Goal: Task Accomplishment & Management: Use online tool/utility

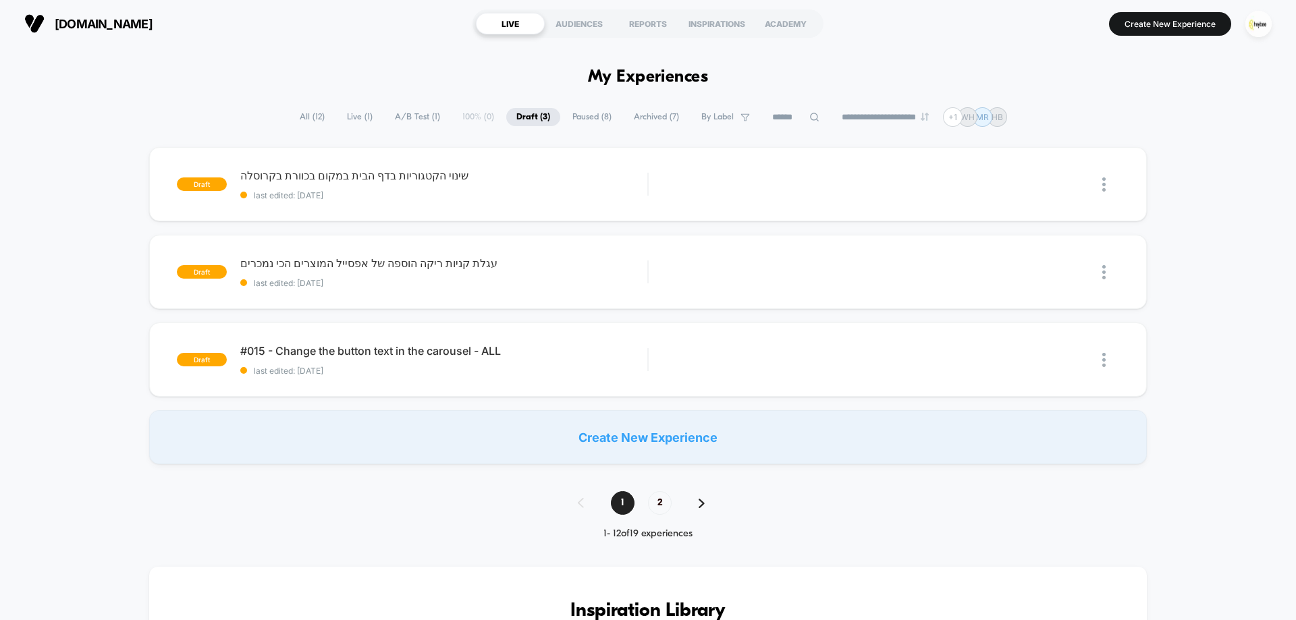
click at [350, 109] on span "Live ( 1 )" at bounding box center [360, 117] width 46 height 18
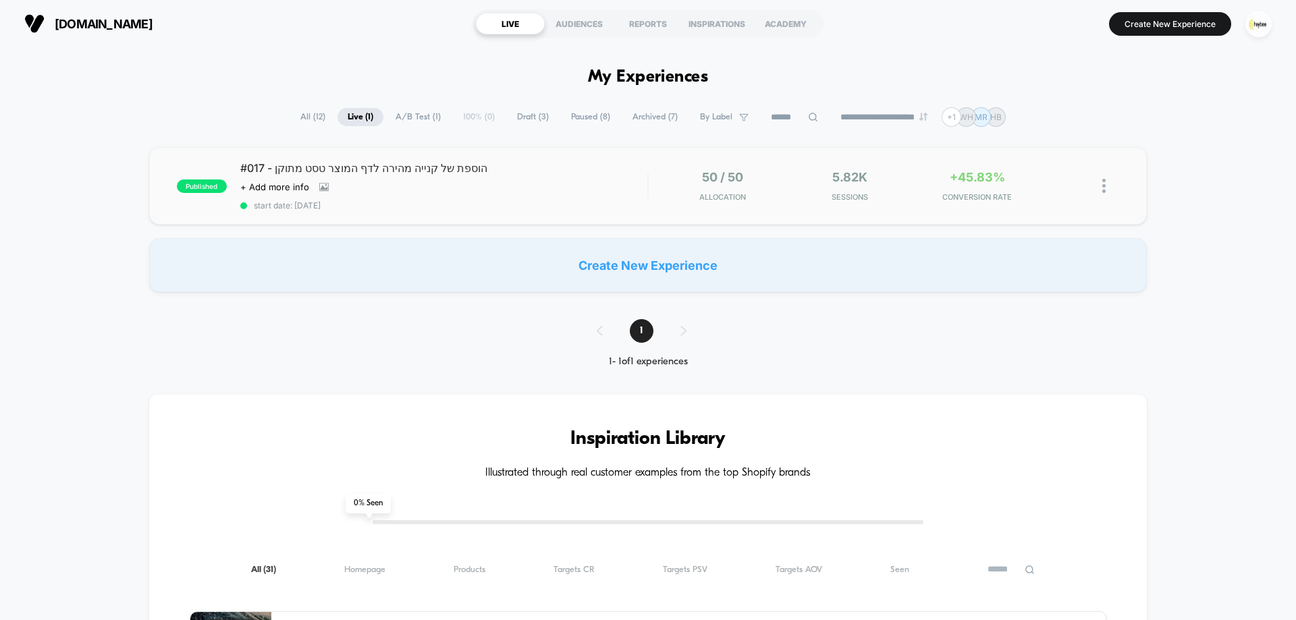
click at [605, 188] on div "#017 - הוספת של קנייה מהירה לדף המוצר טסט מתוקן Click to view images Click to e…" at bounding box center [443, 185] width 407 height 49
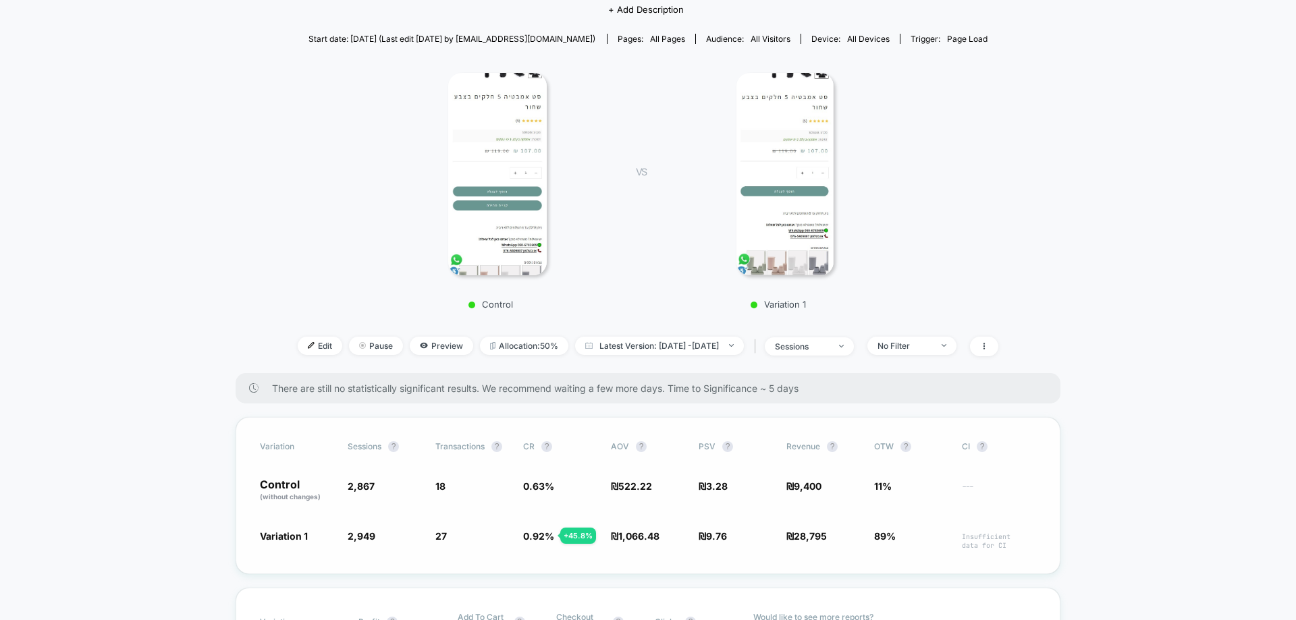
scroll to position [68, 0]
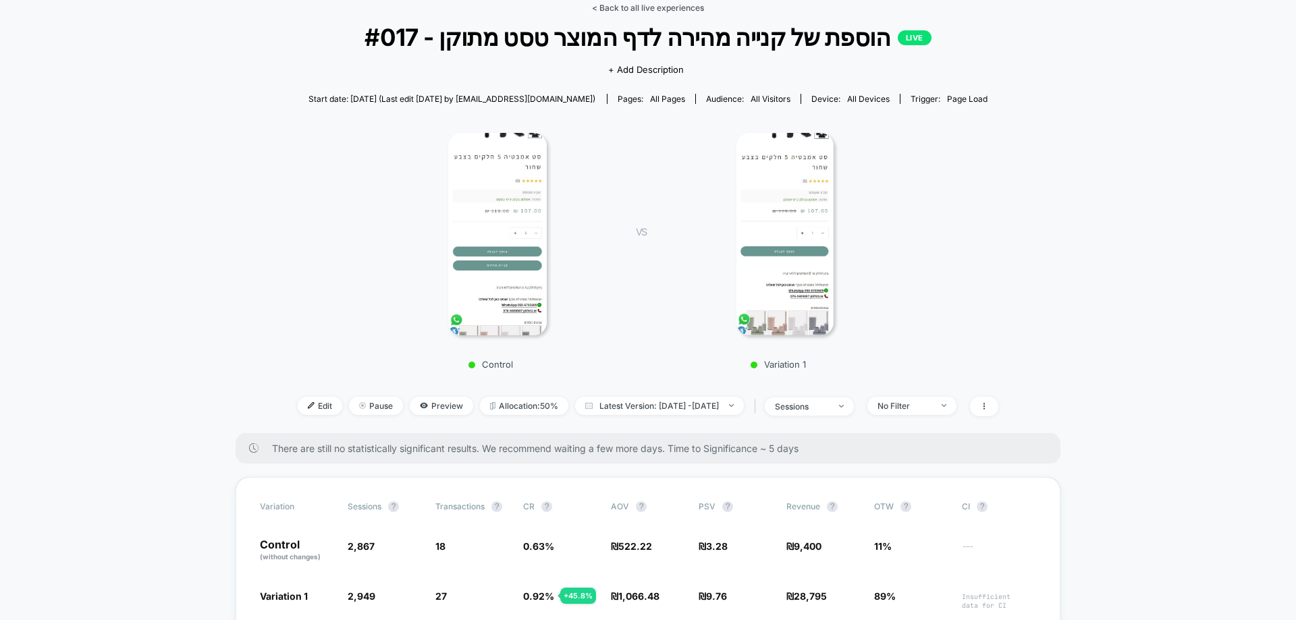
click at [661, 12] on link "< Back to all live experiences" at bounding box center [648, 8] width 112 height 10
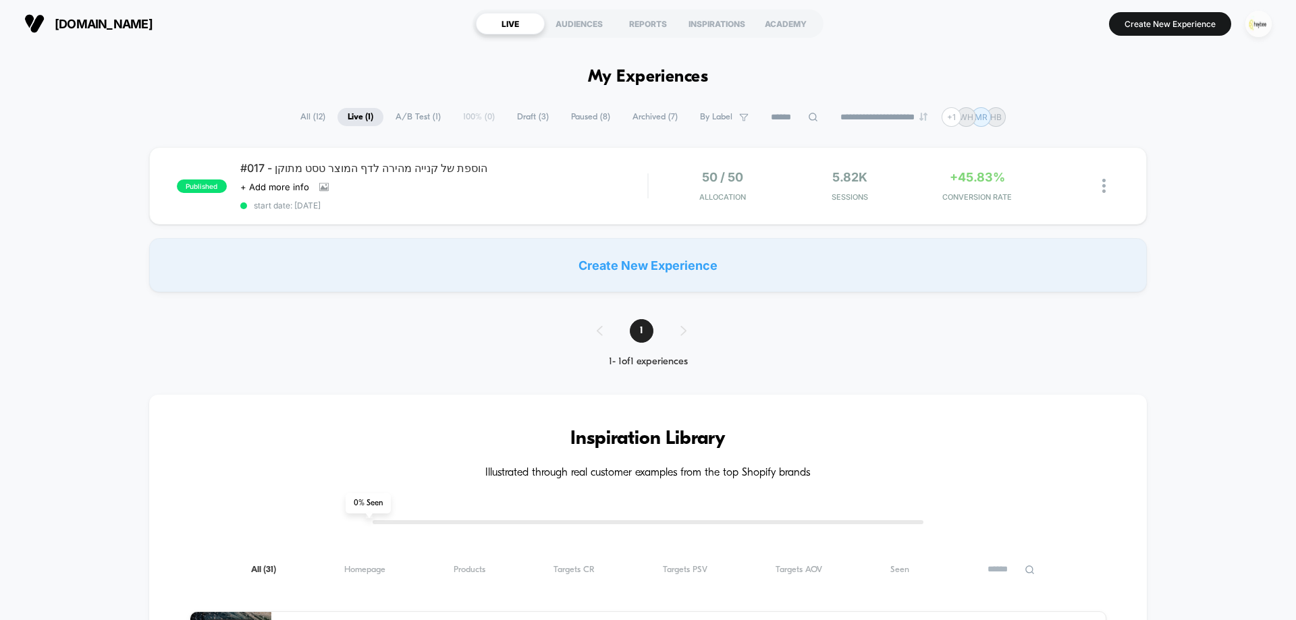
click at [1258, 34] on img "button" at bounding box center [1259, 24] width 26 height 26
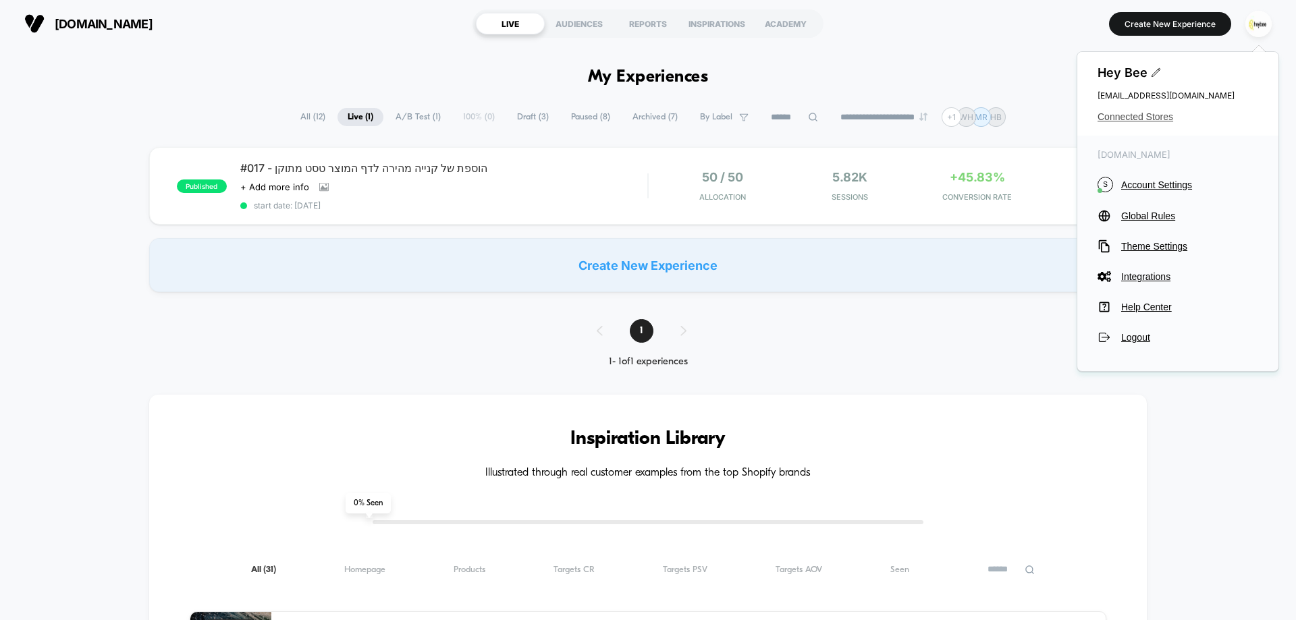
click at [1135, 113] on span "Connected Stores" at bounding box center [1178, 116] width 161 height 11
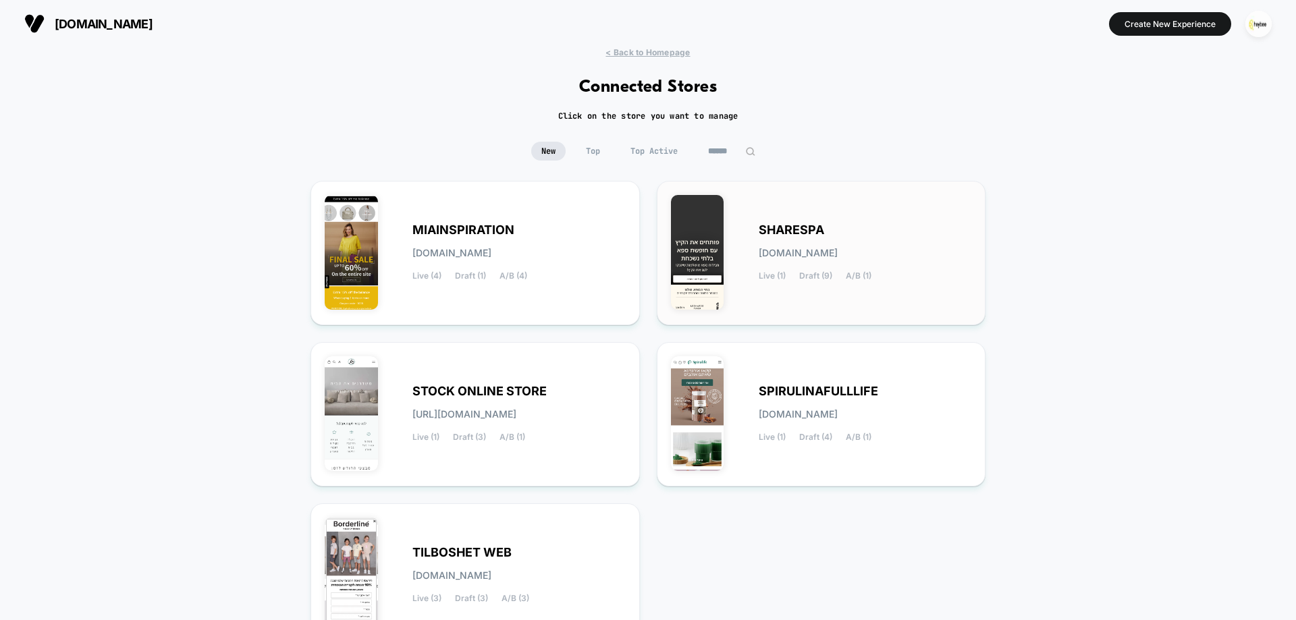
click at [778, 246] on div "SHARESPA [DOMAIN_NAME] Live (1) Draft (9) A/B (1)" at bounding box center [865, 252] width 213 height 55
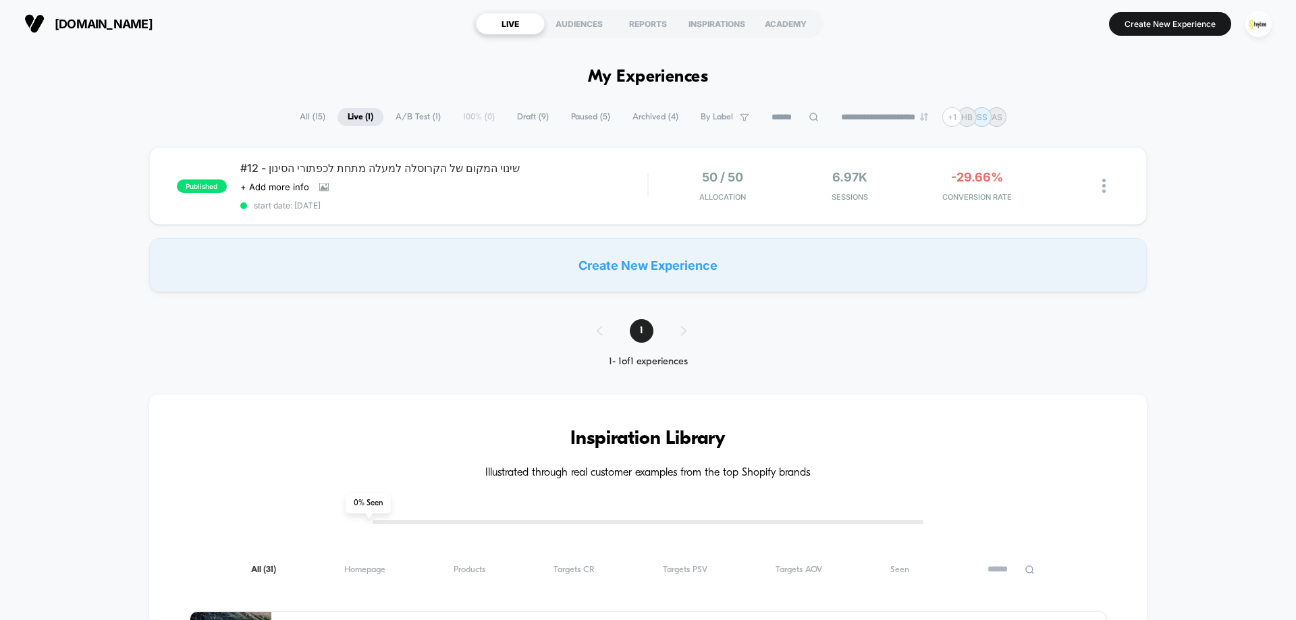
click at [526, 120] on span "Draft ( 9 )" at bounding box center [533, 117] width 52 height 18
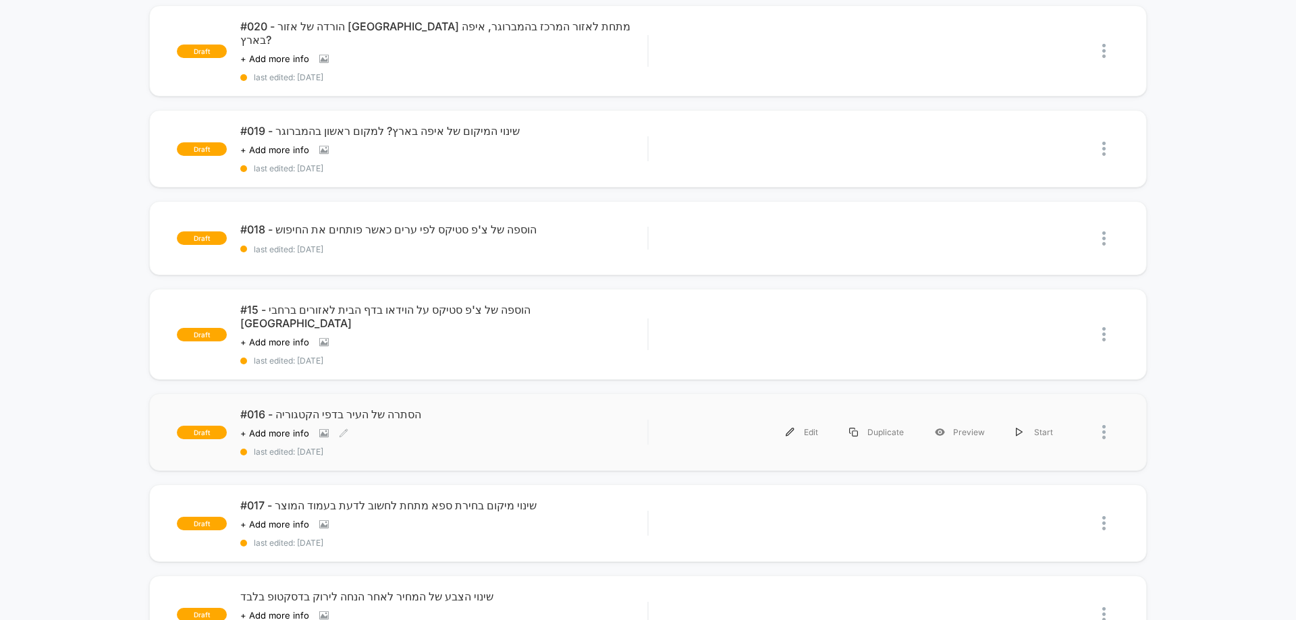
scroll to position [135, 0]
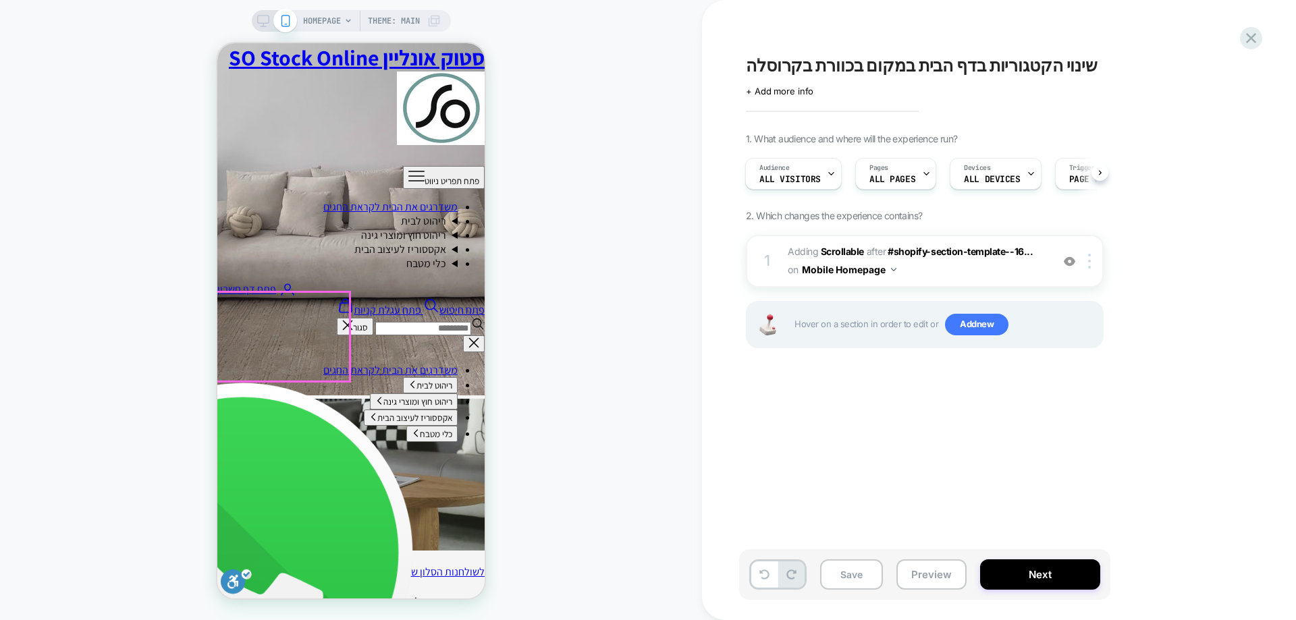
scroll to position [1958, 0]
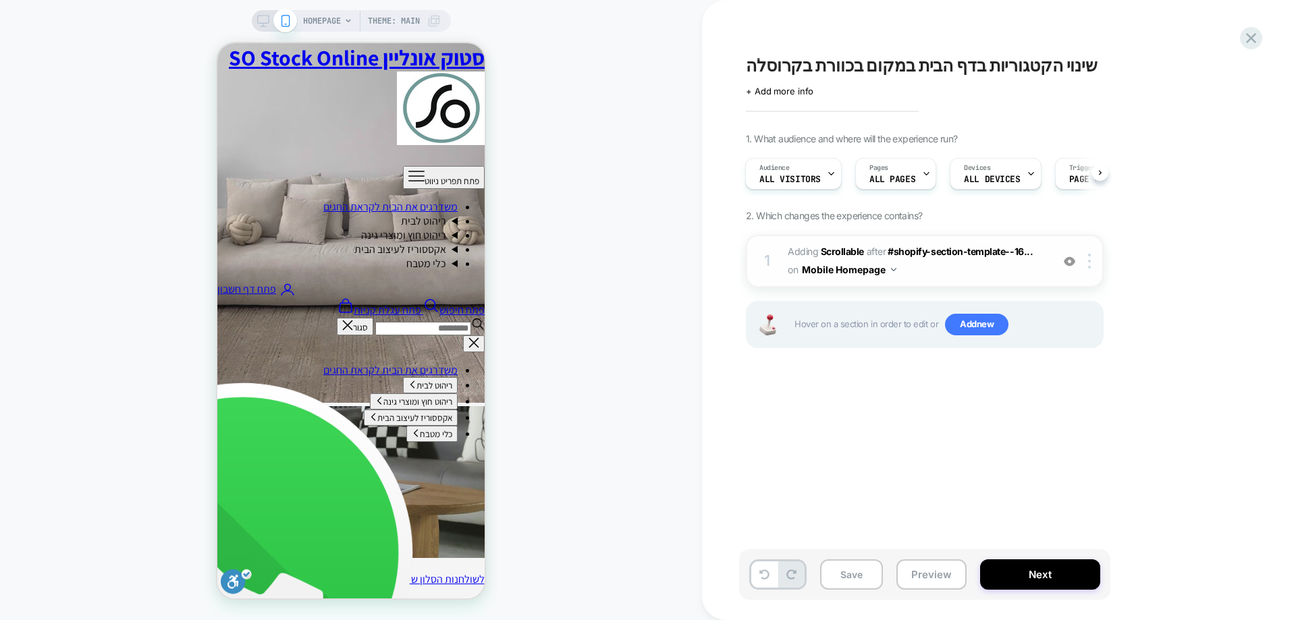
click at [1070, 261] on img at bounding box center [1069, 261] width 11 height 11
click at [1067, 260] on img at bounding box center [1069, 261] width 11 height 11
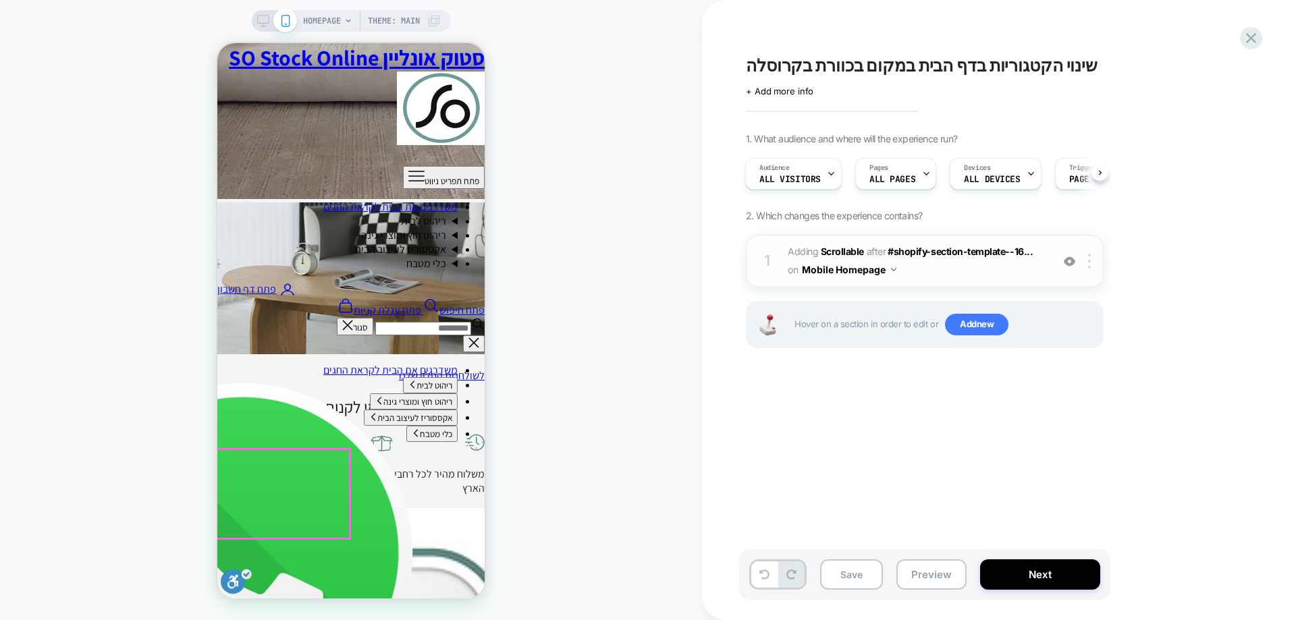
scroll to position [2228, 0]
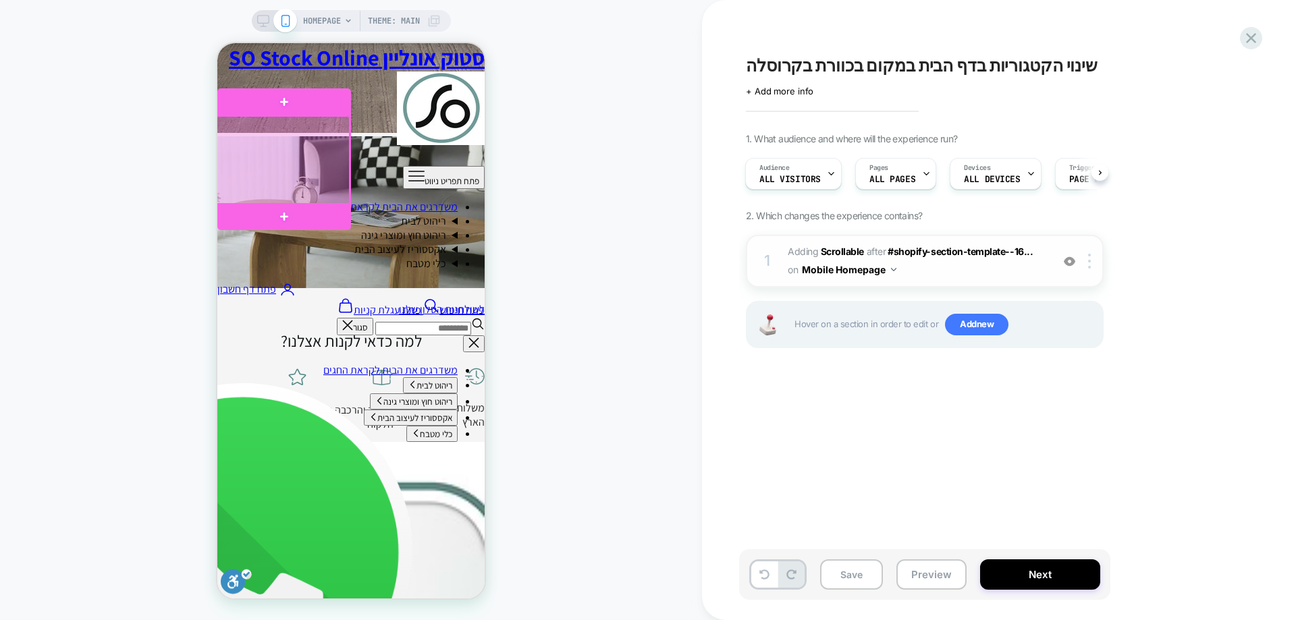
click at [273, 146] on div at bounding box center [283, 160] width 134 height 89
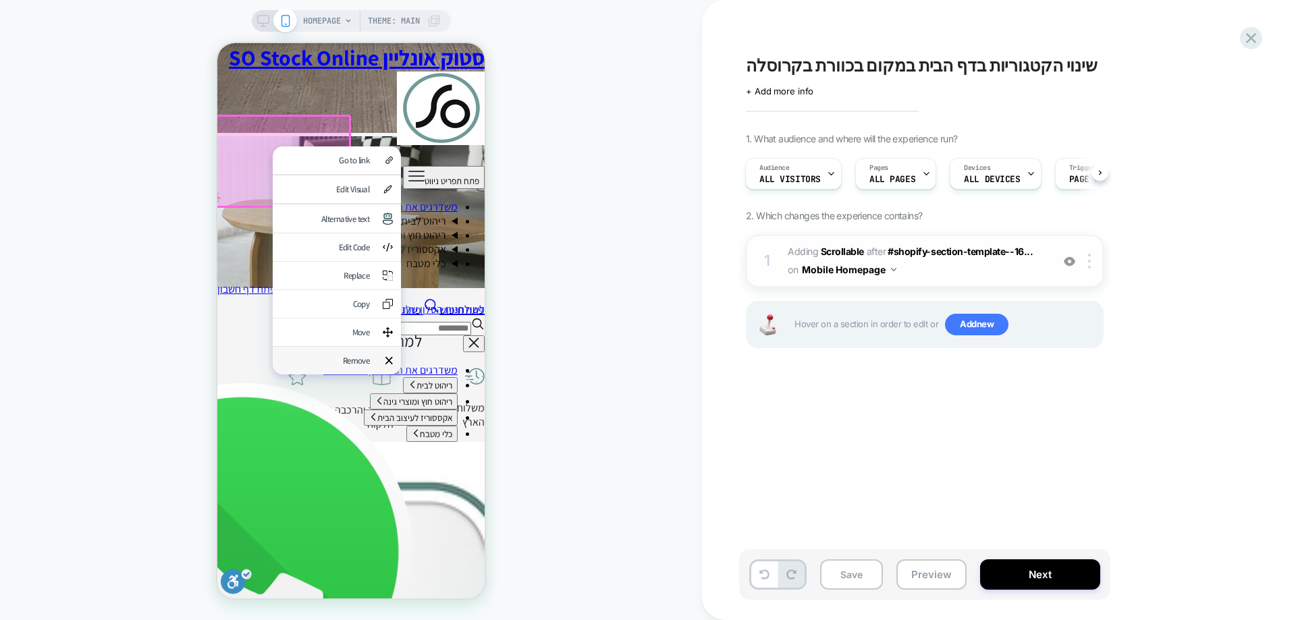
click at [365, 375] on div "Remove" at bounding box center [337, 361] width 128 height 28
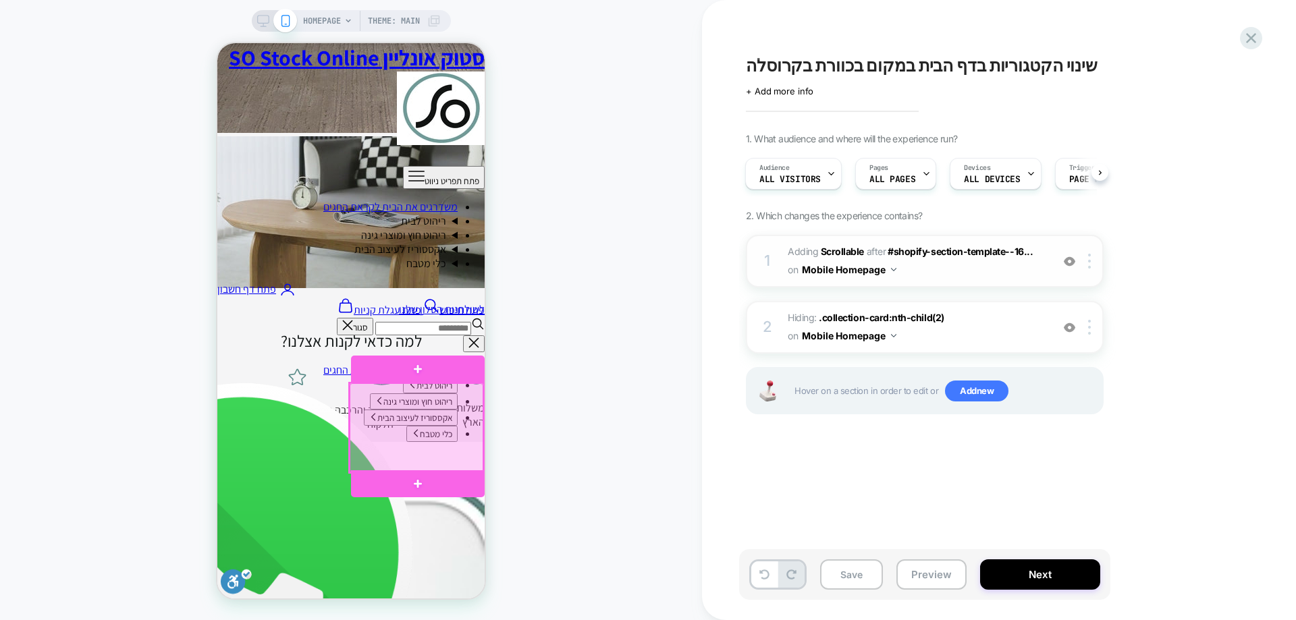
click at [433, 422] on div at bounding box center [417, 427] width 134 height 89
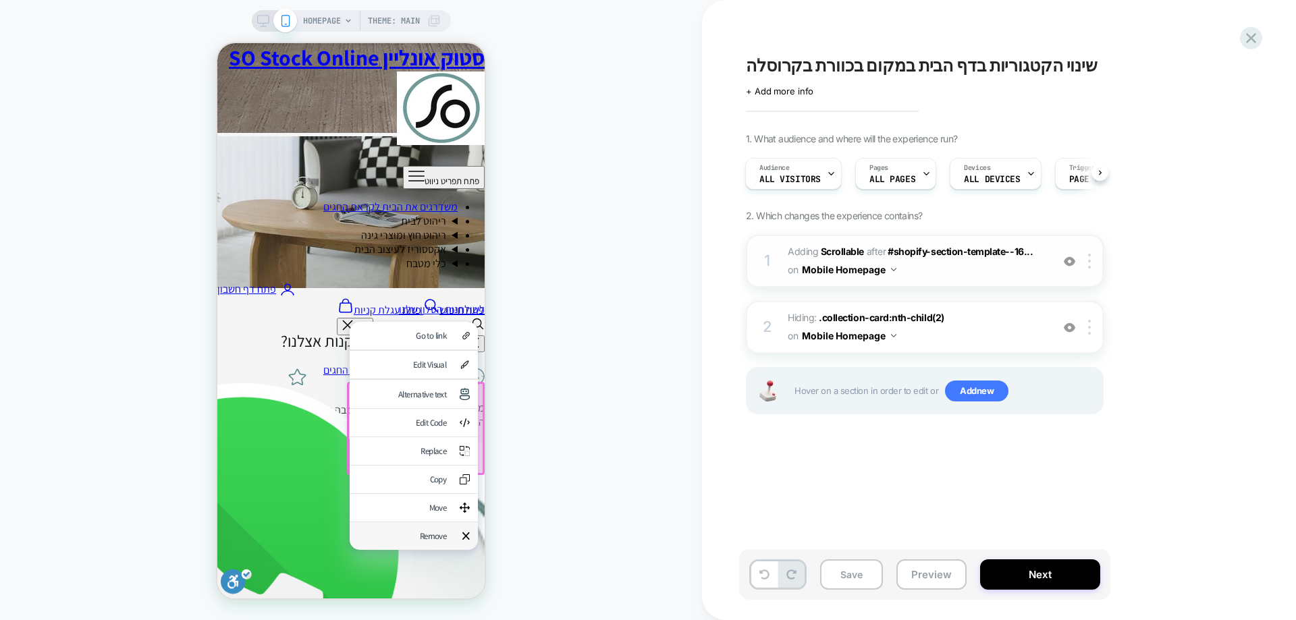
click at [450, 550] on div "Remove" at bounding box center [414, 537] width 128 height 28
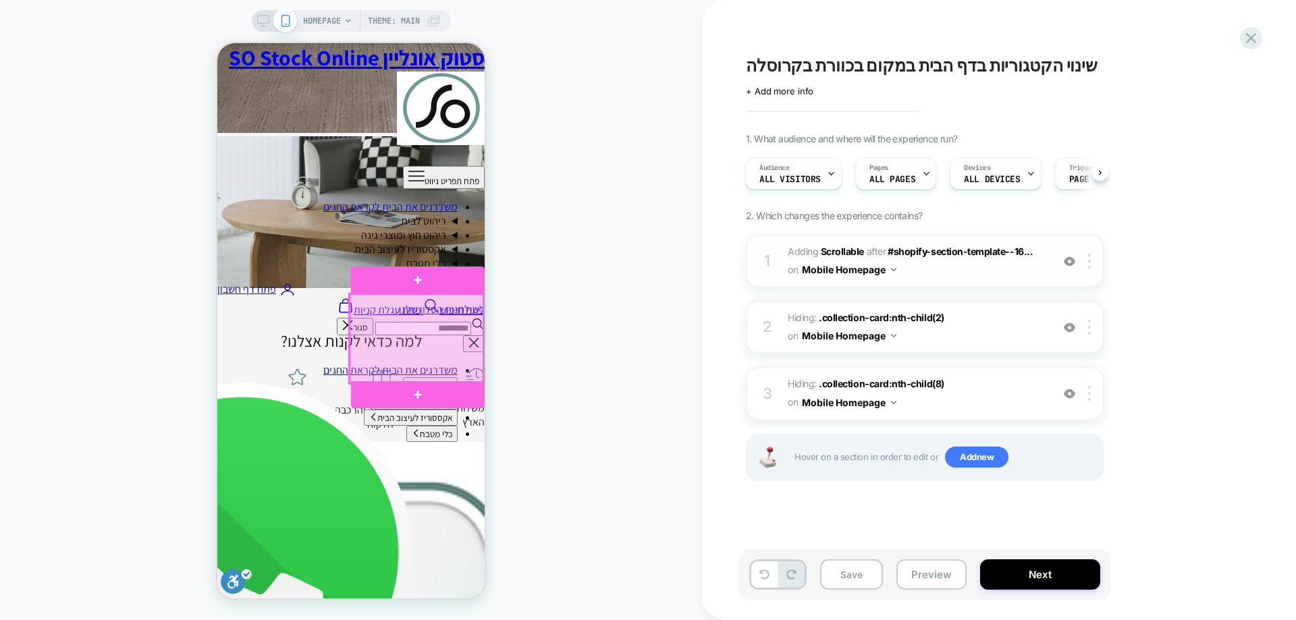
click at [398, 303] on div at bounding box center [417, 338] width 134 height 89
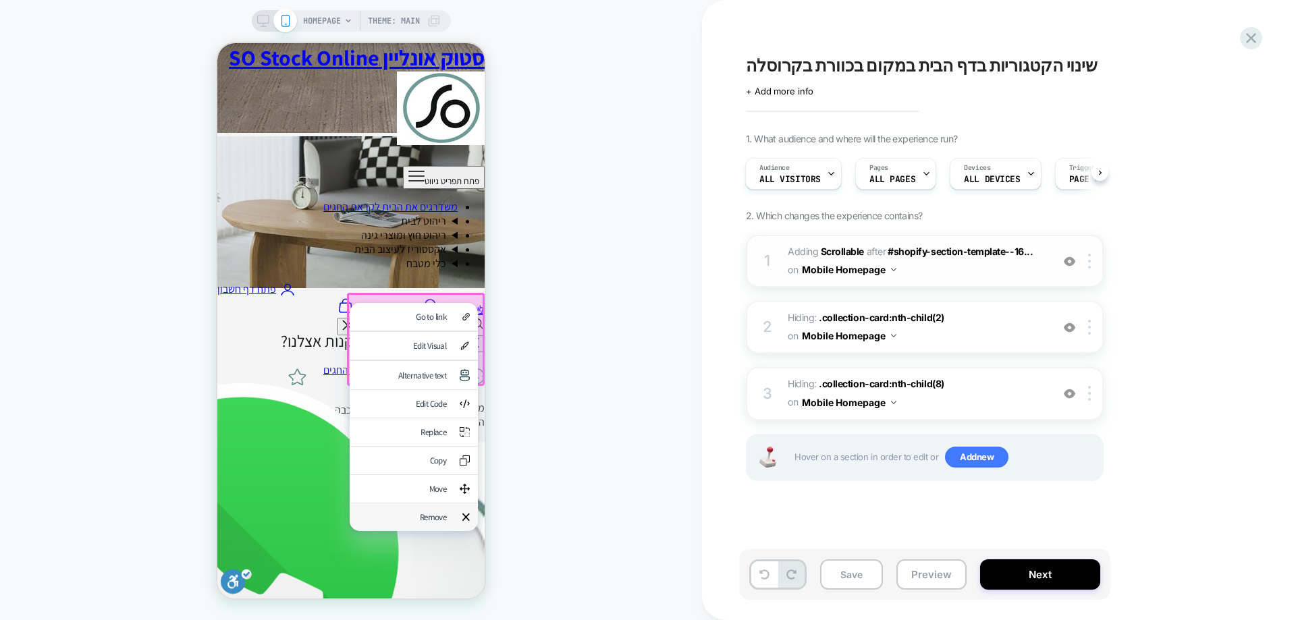
click at [441, 523] on div "Remove" at bounding box center [402, 517] width 88 height 11
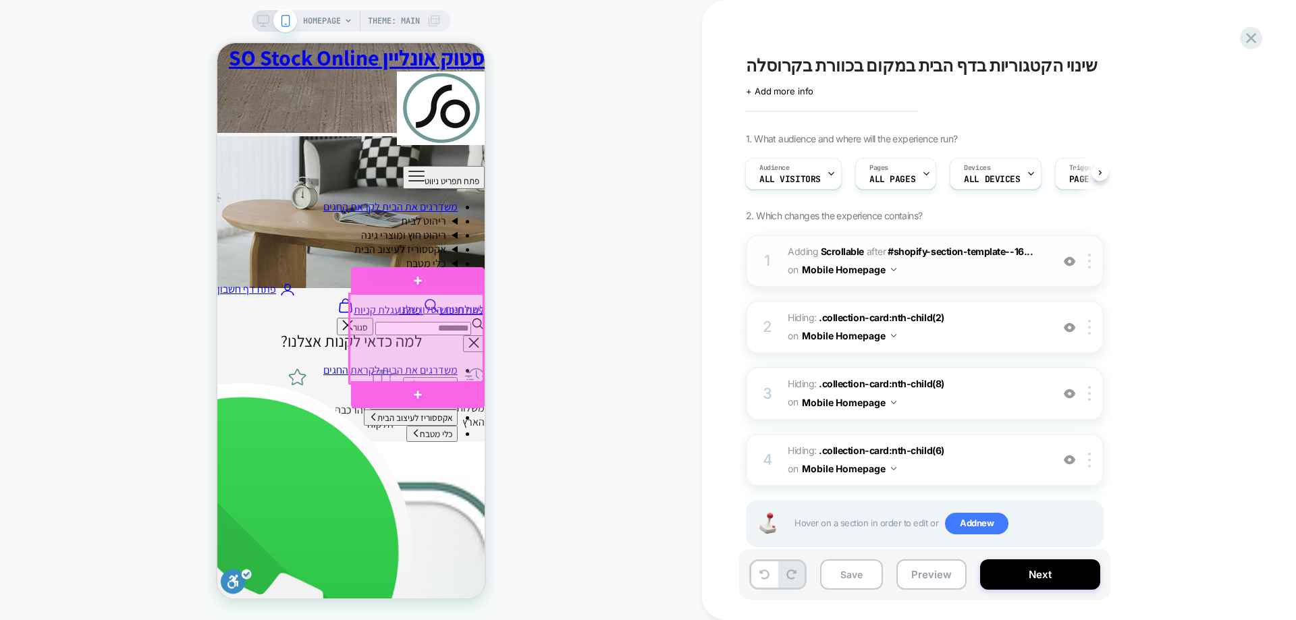
click at [387, 315] on div at bounding box center [417, 338] width 134 height 89
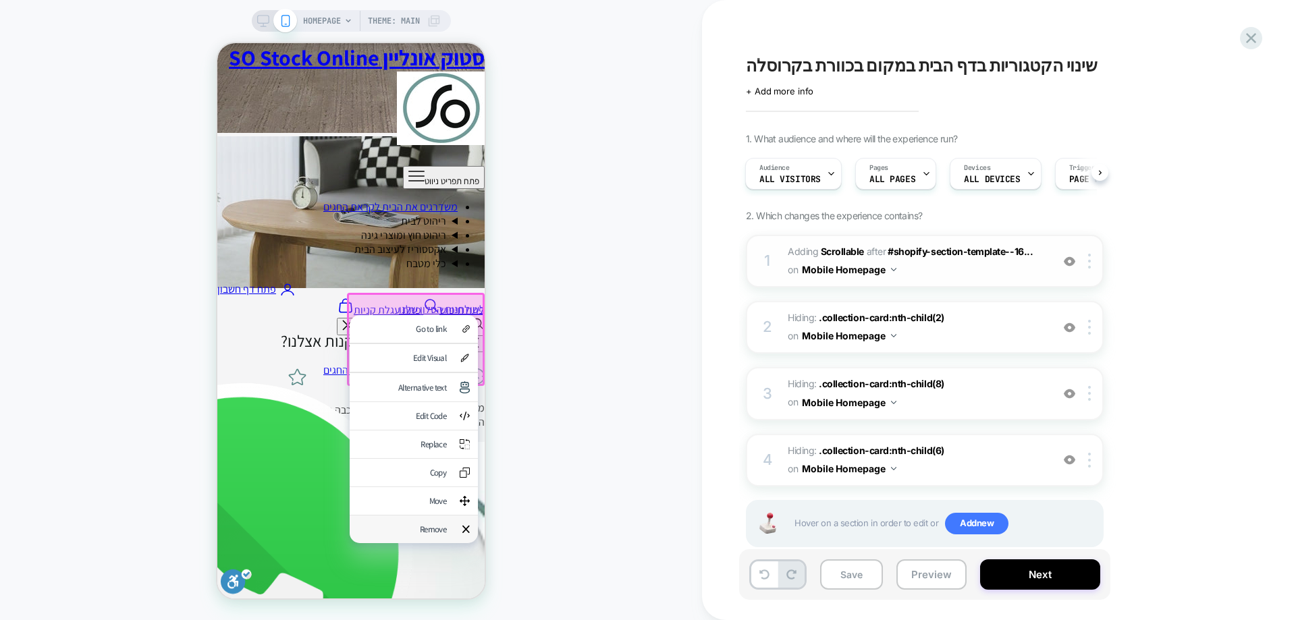
click at [445, 535] on div "Remove" at bounding box center [402, 529] width 88 height 11
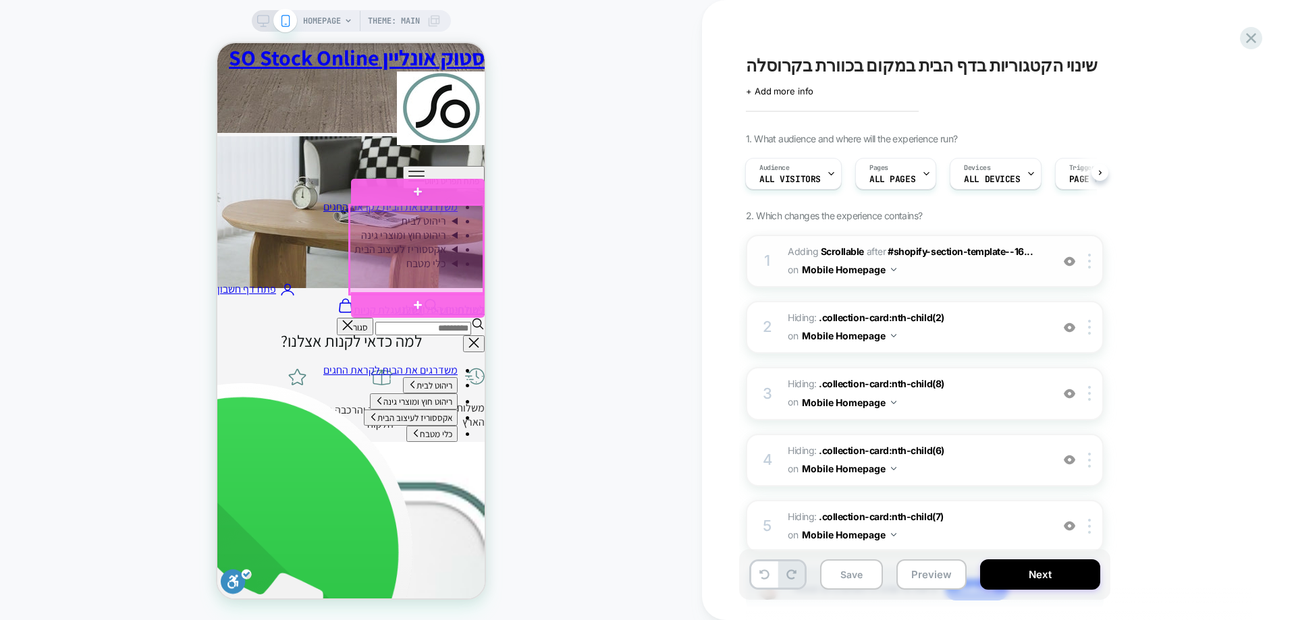
click at [400, 227] on div at bounding box center [417, 249] width 134 height 89
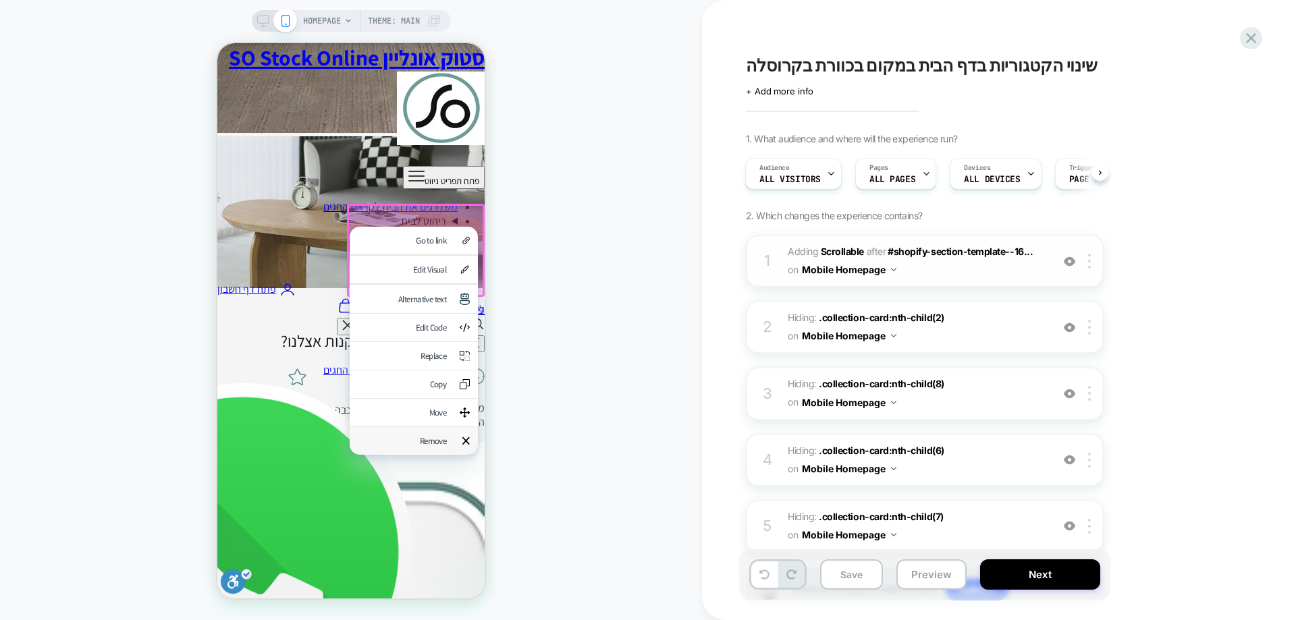
click at [430, 447] on div "Remove" at bounding box center [402, 440] width 88 height 11
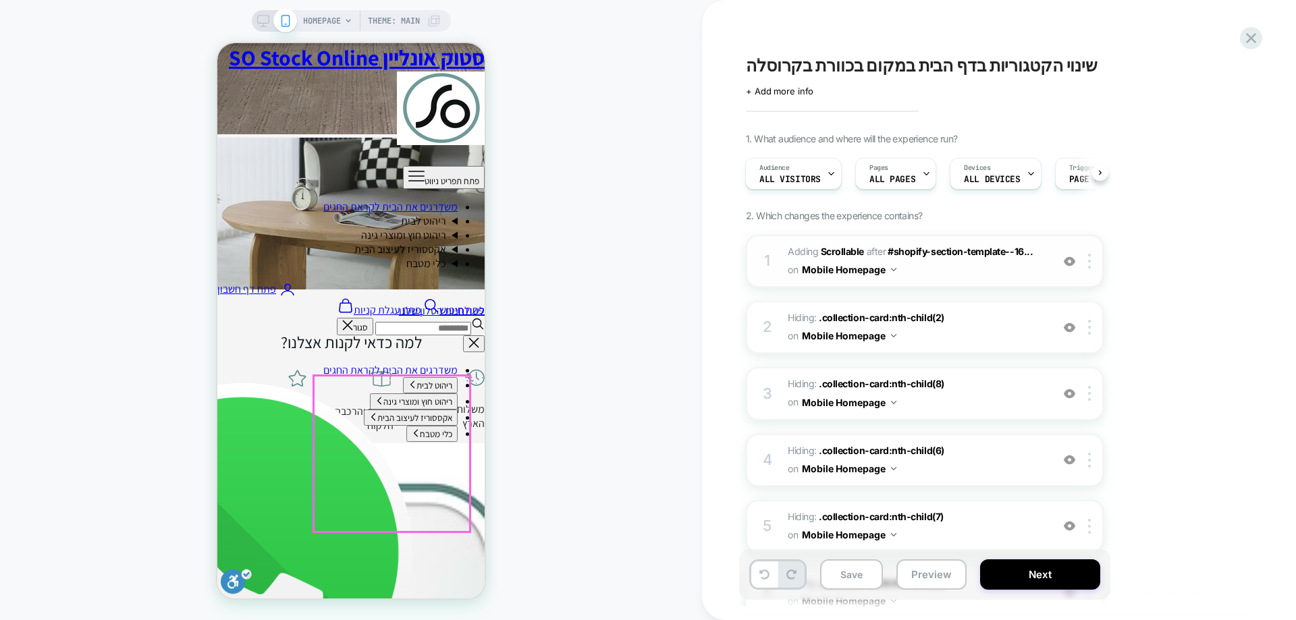
scroll to position [2093, 0]
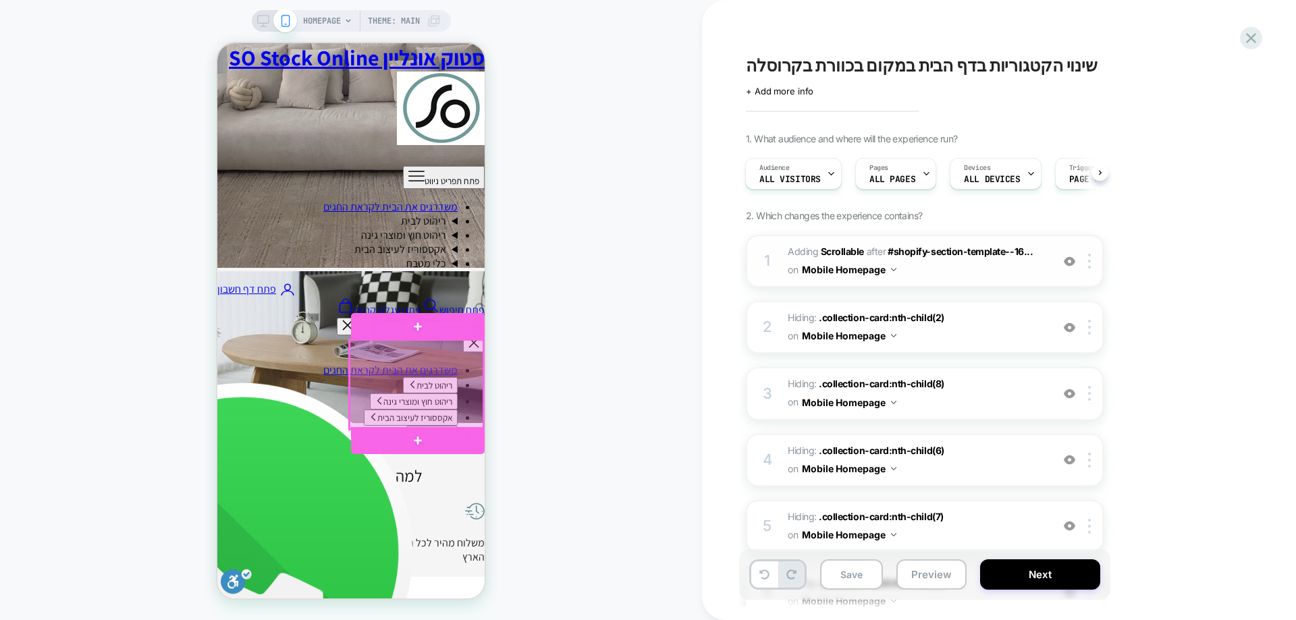
click at [406, 357] on div at bounding box center [417, 384] width 134 height 89
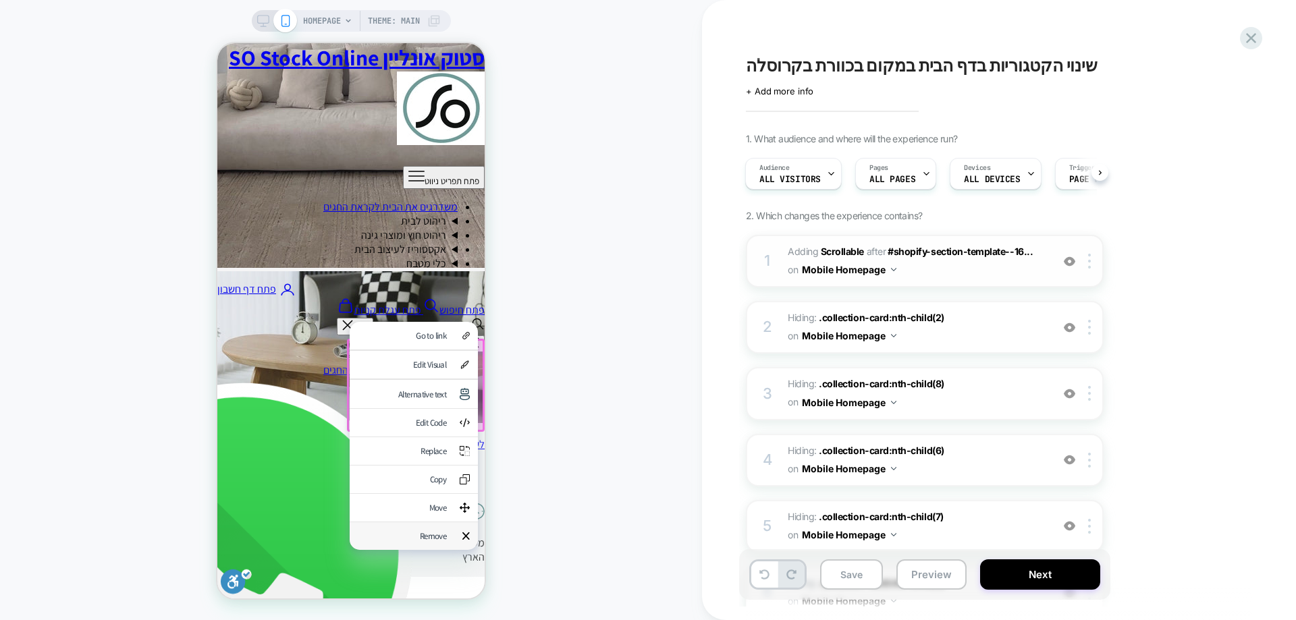
click at [441, 542] on div "Remove" at bounding box center [402, 536] width 88 height 11
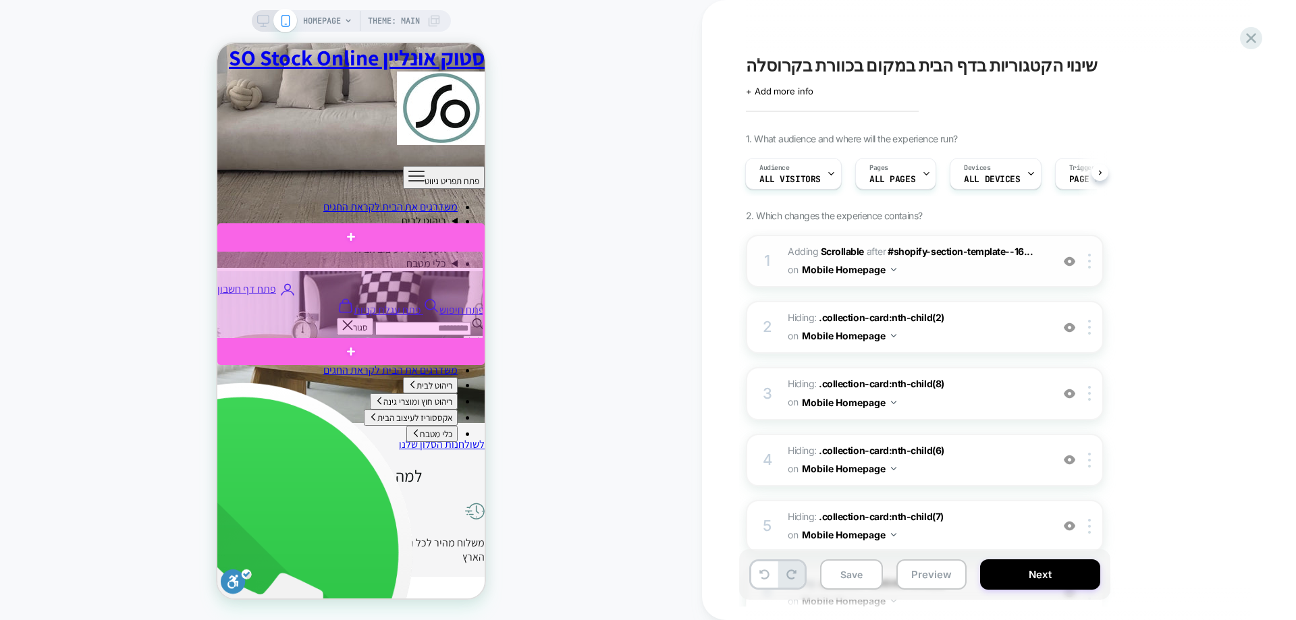
click at [408, 282] on div at bounding box center [349, 295] width 267 height 89
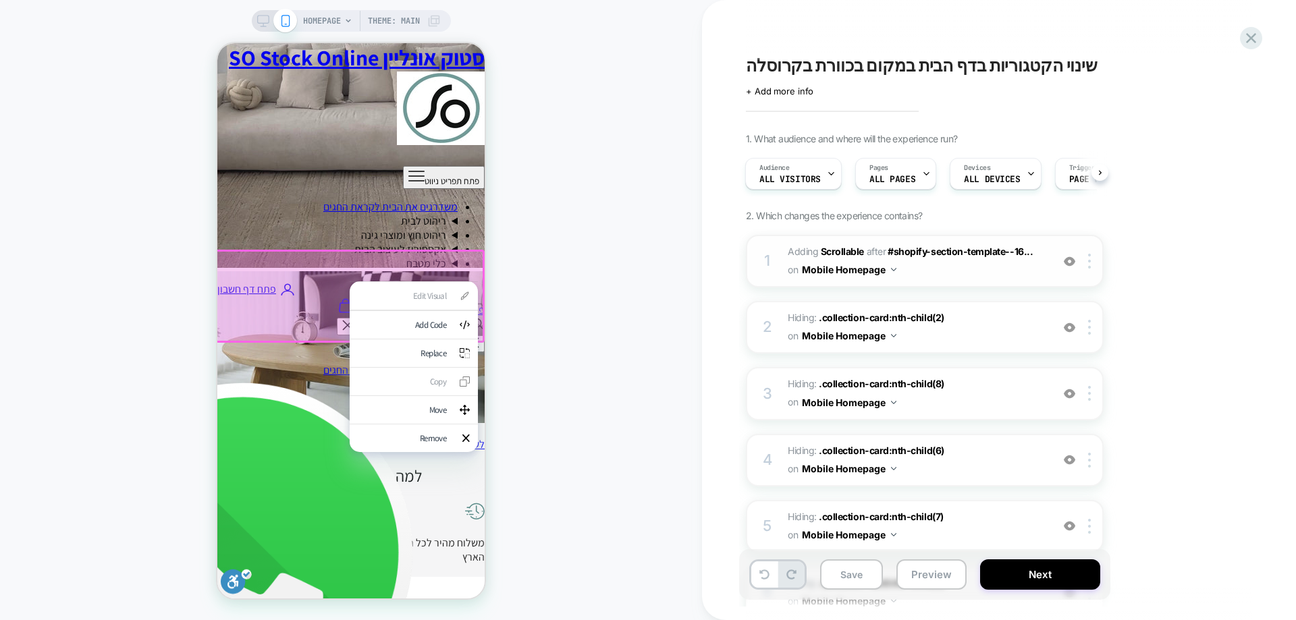
drag, startPoint x: 420, startPoint y: 458, endPoint x: 387, endPoint y: 498, distance: 51.3
click at [420, 444] on div "Remove" at bounding box center [402, 438] width 88 height 11
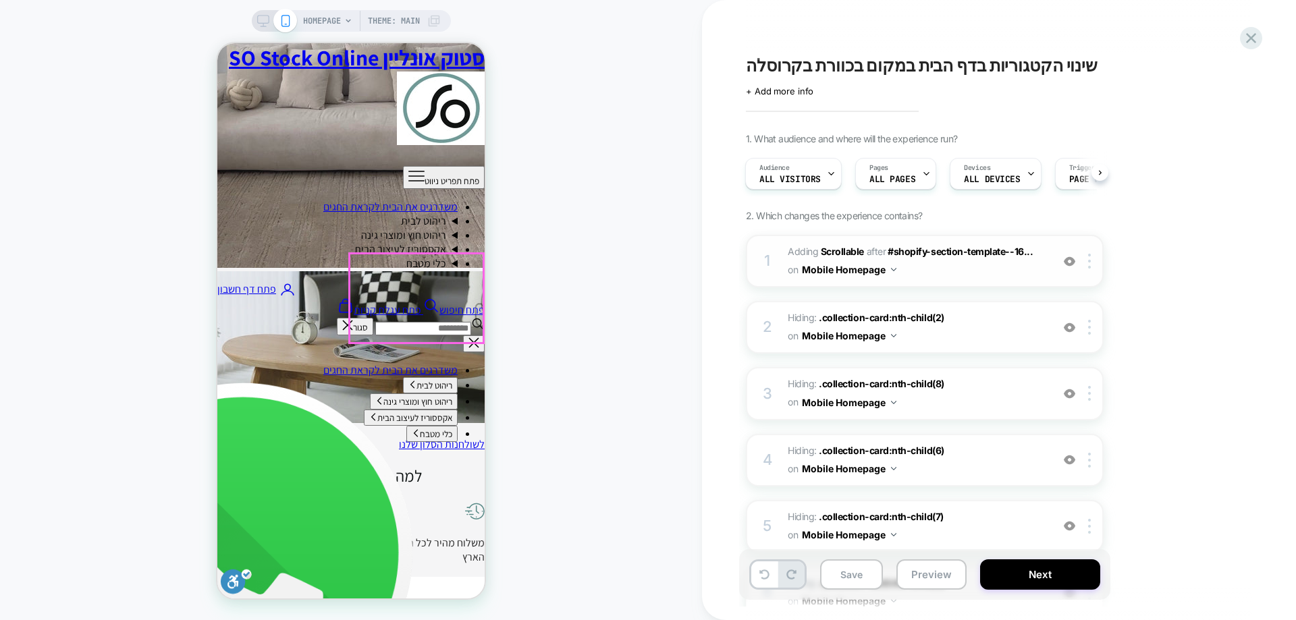
scroll to position [1917, 0]
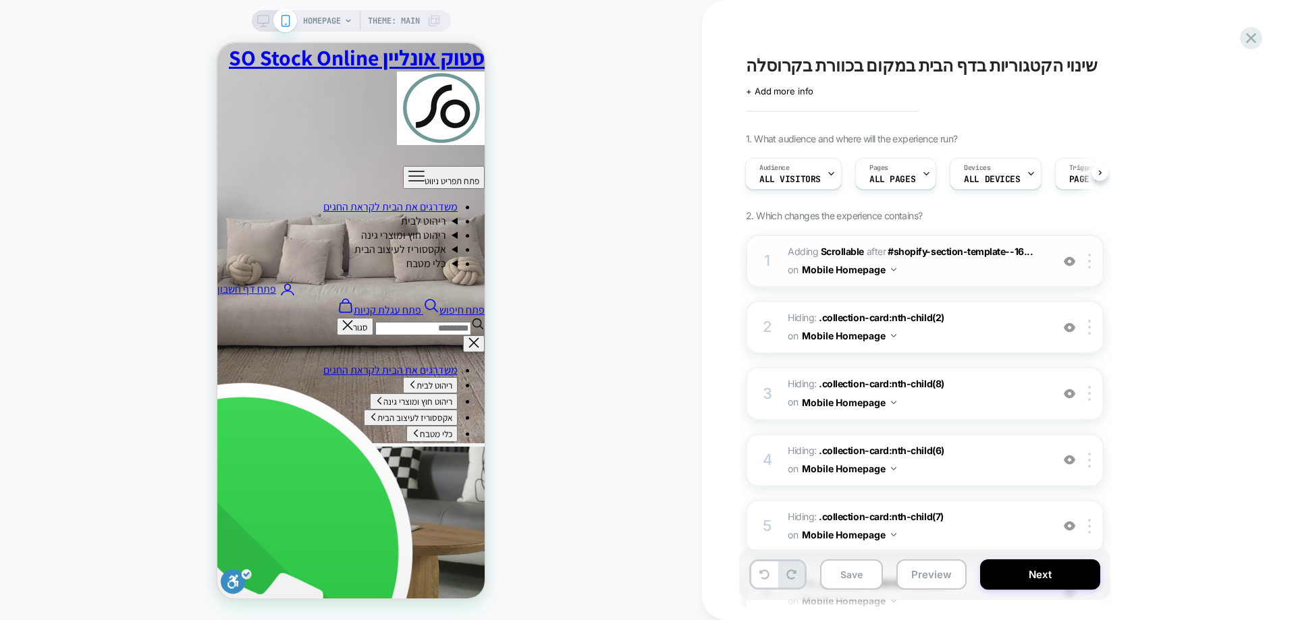
drag, startPoint x: 849, startPoint y: 587, endPoint x: 610, endPoint y: 427, distance: 287.8
click at [0, 0] on button "Save" at bounding box center [0, 0] width 0 height 0
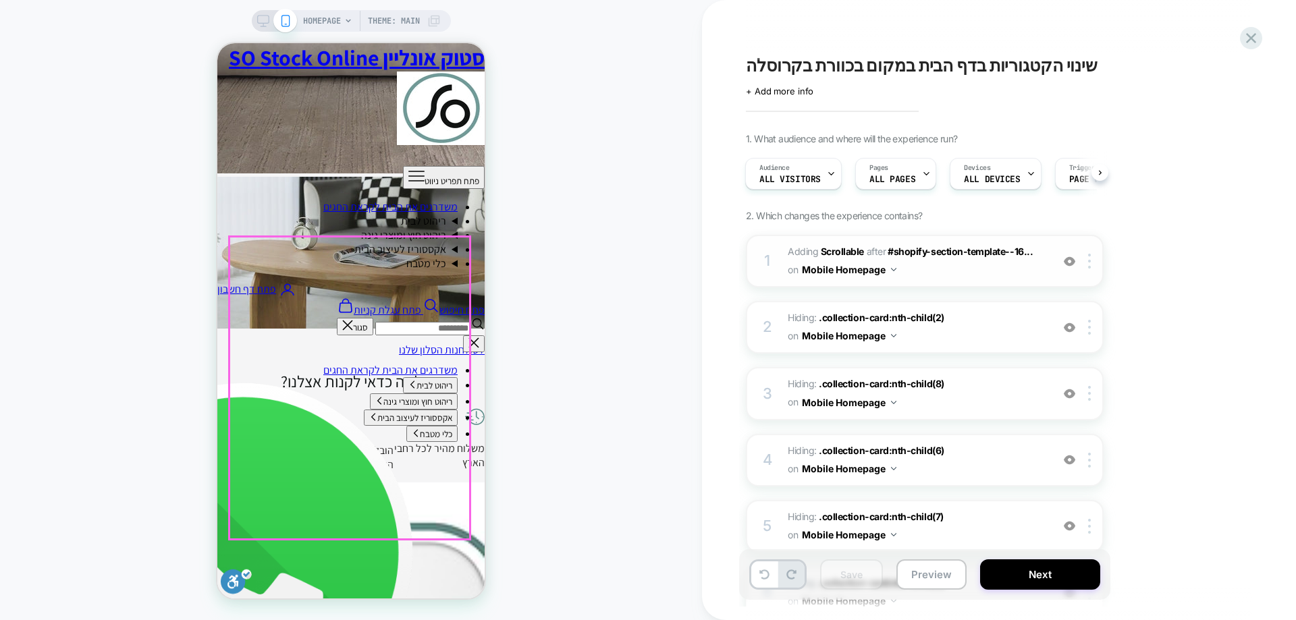
scroll to position [1985, 0]
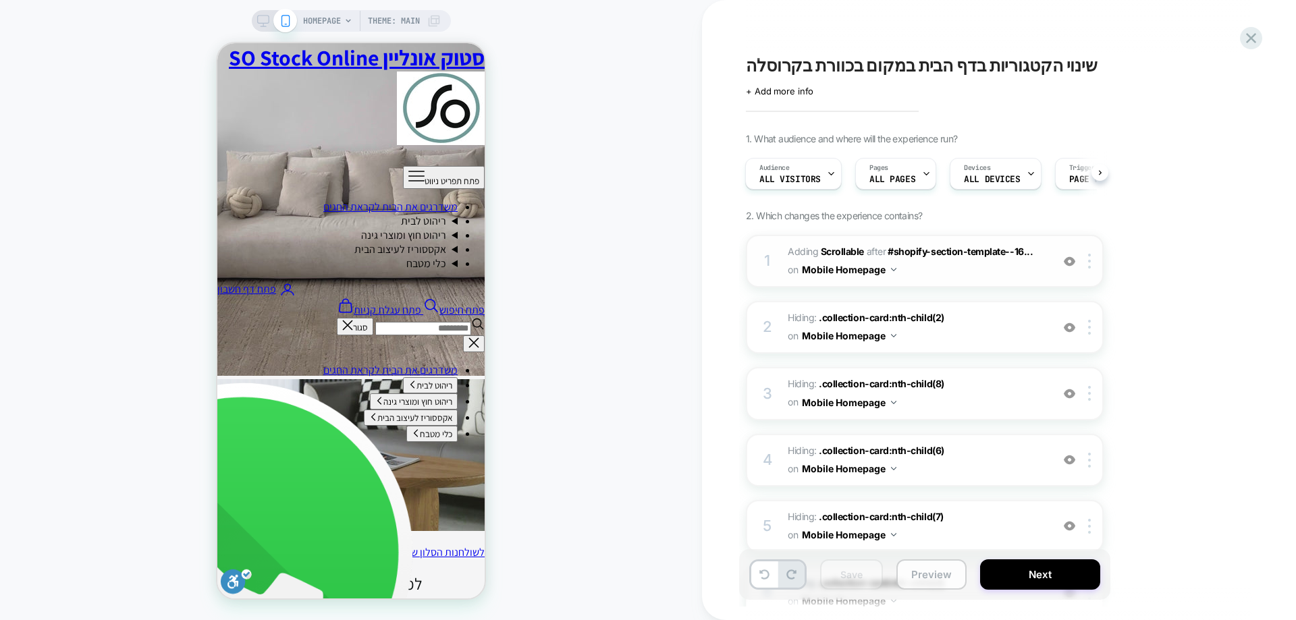
click at [0, 0] on button "Preview" at bounding box center [0, 0] width 0 height 0
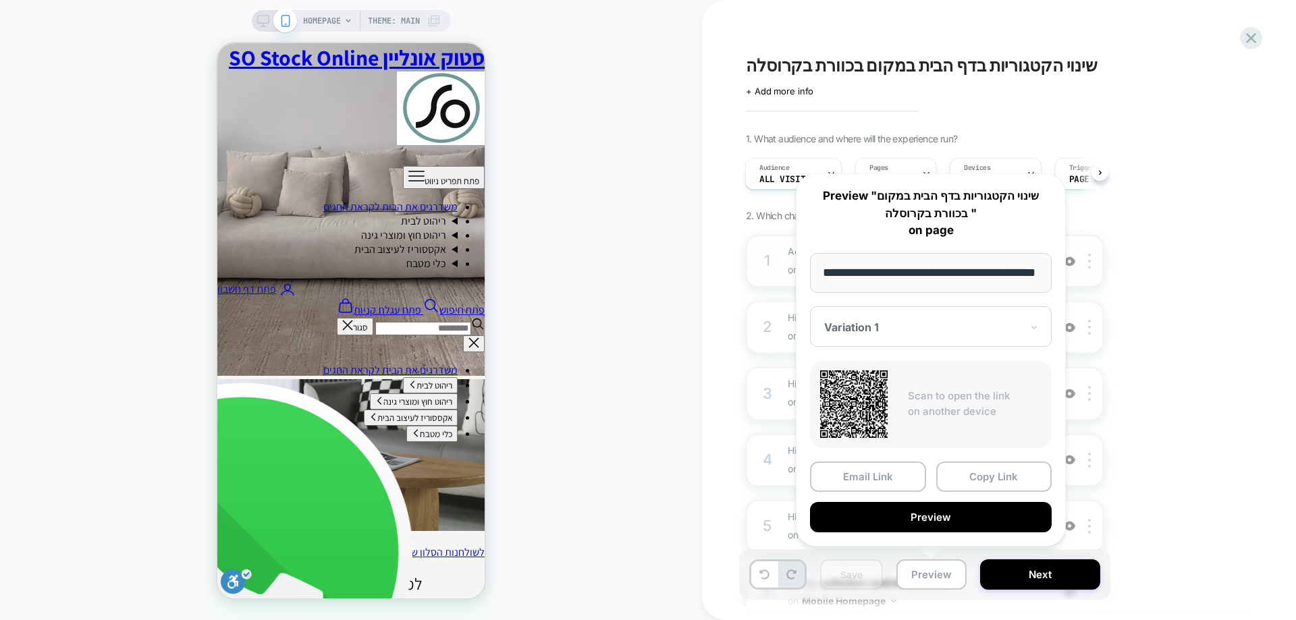
scroll to position [0, 0]
click at [595, 238] on div "HOMEPAGE Theme: MAIN" at bounding box center [351, 310] width 702 height 593
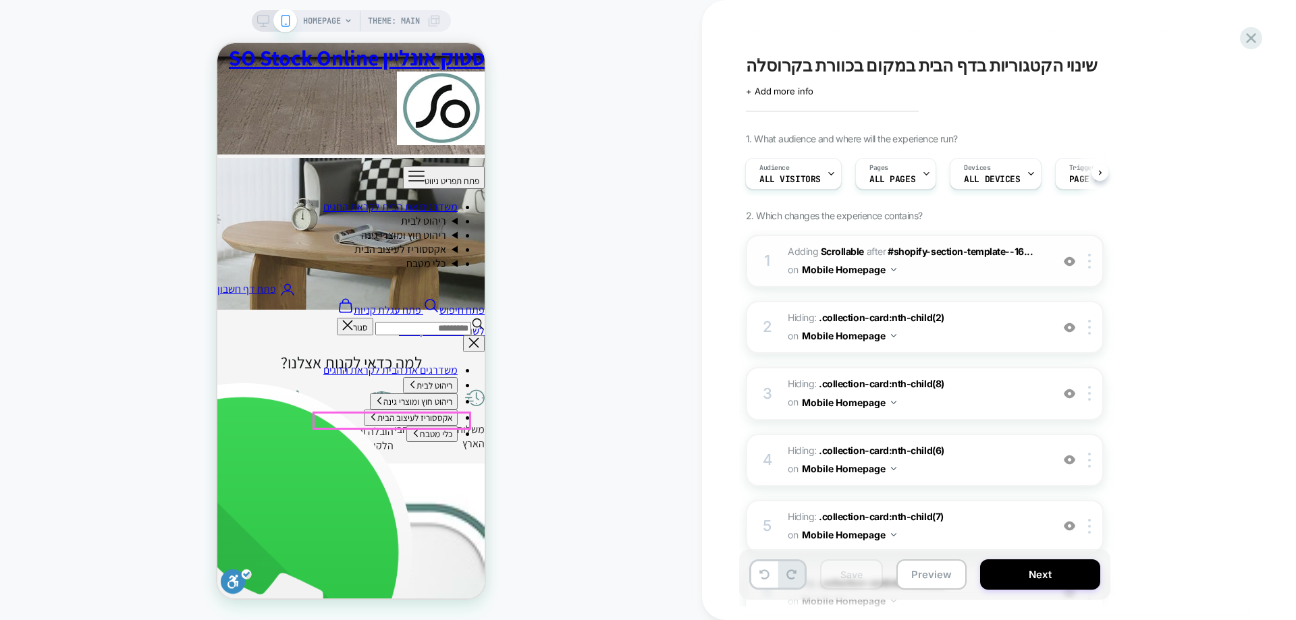
scroll to position [2255, 0]
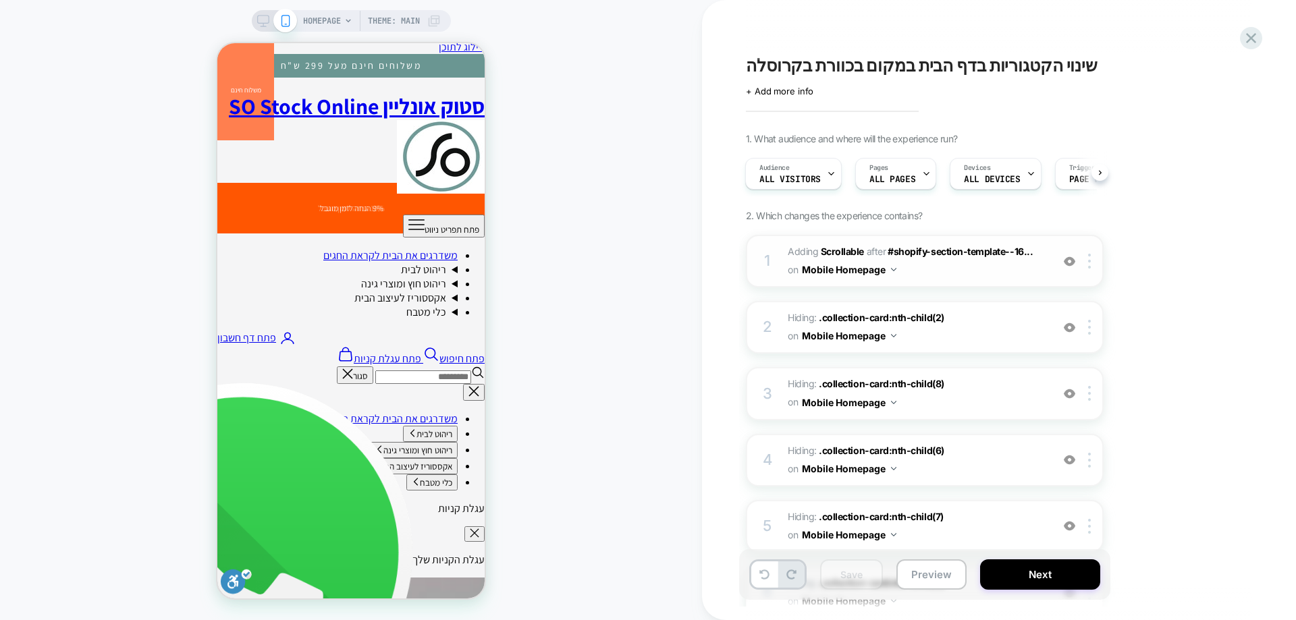
scroll to position [0, 0]
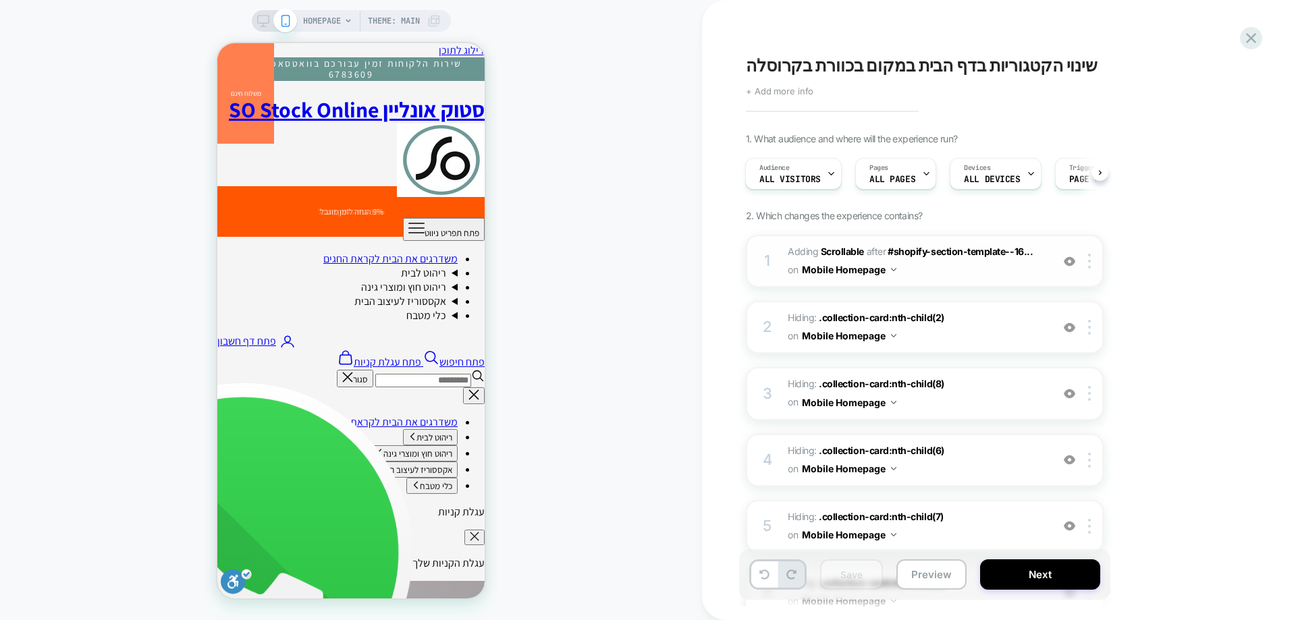
click at [795, 92] on span "+ Add more info" at bounding box center [780, 91] width 68 height 11
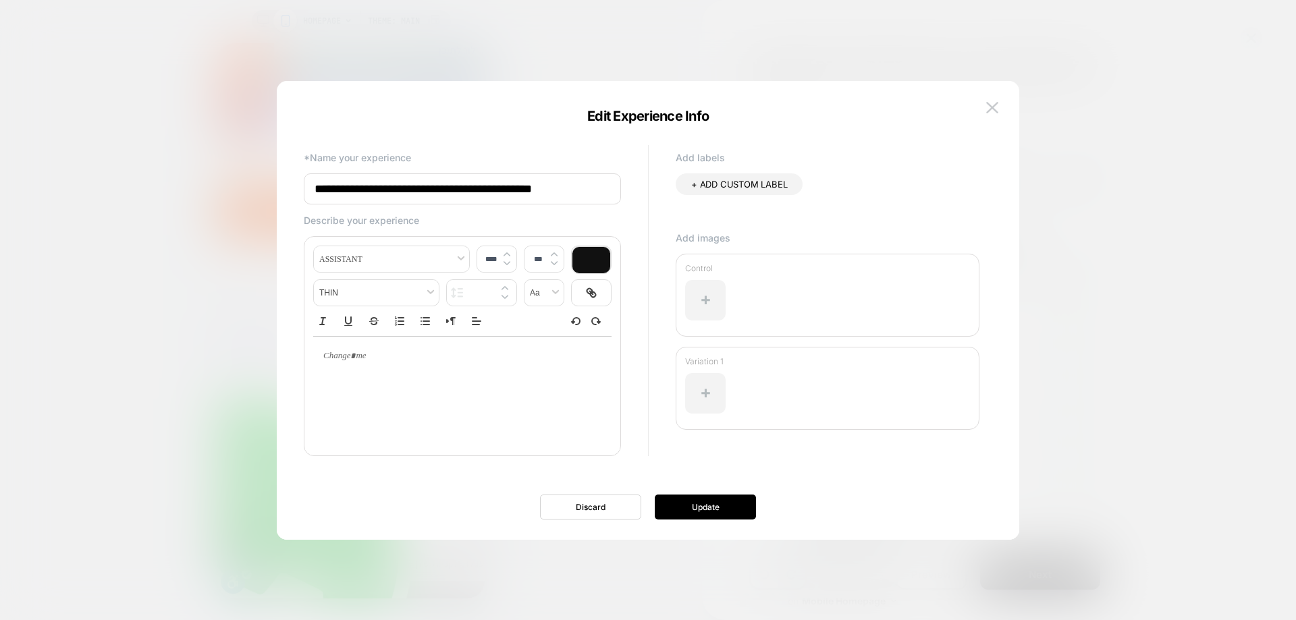
click at [213, 279] on input "**********" at bounding box center [106, 286] width 213 height 14
type input "**********"
click at [710, 506] on button "Update" at bounding box center [705, 507] width 101 height 25
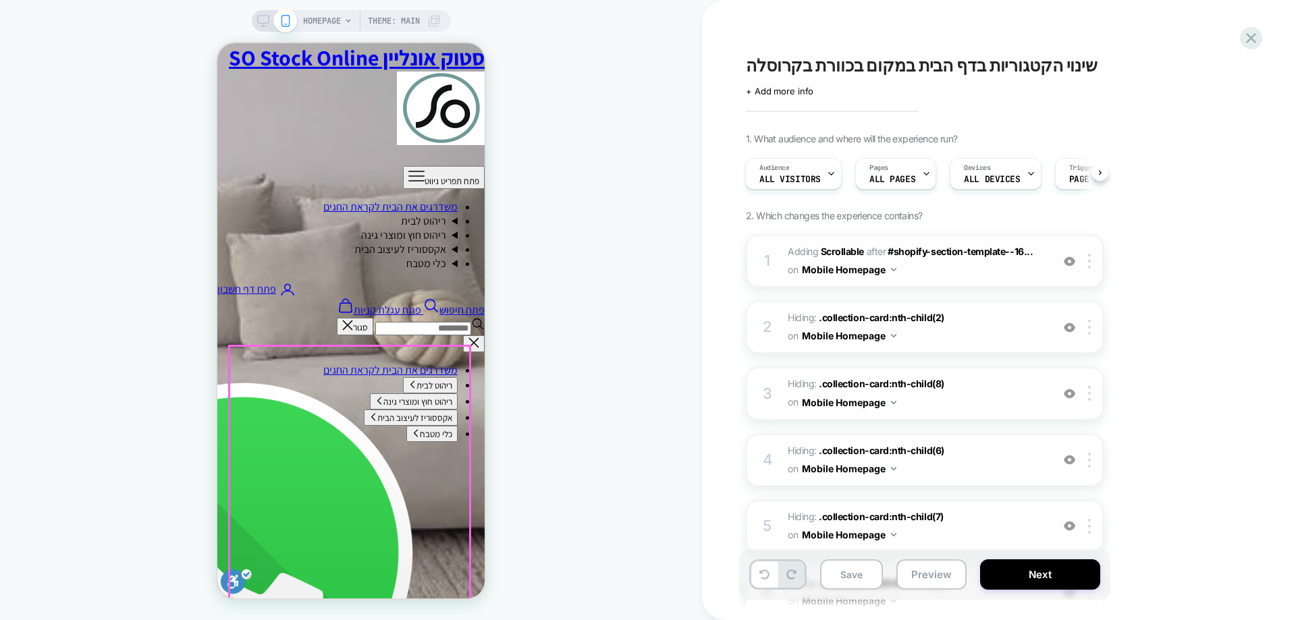
scroll to position [1485, 0]
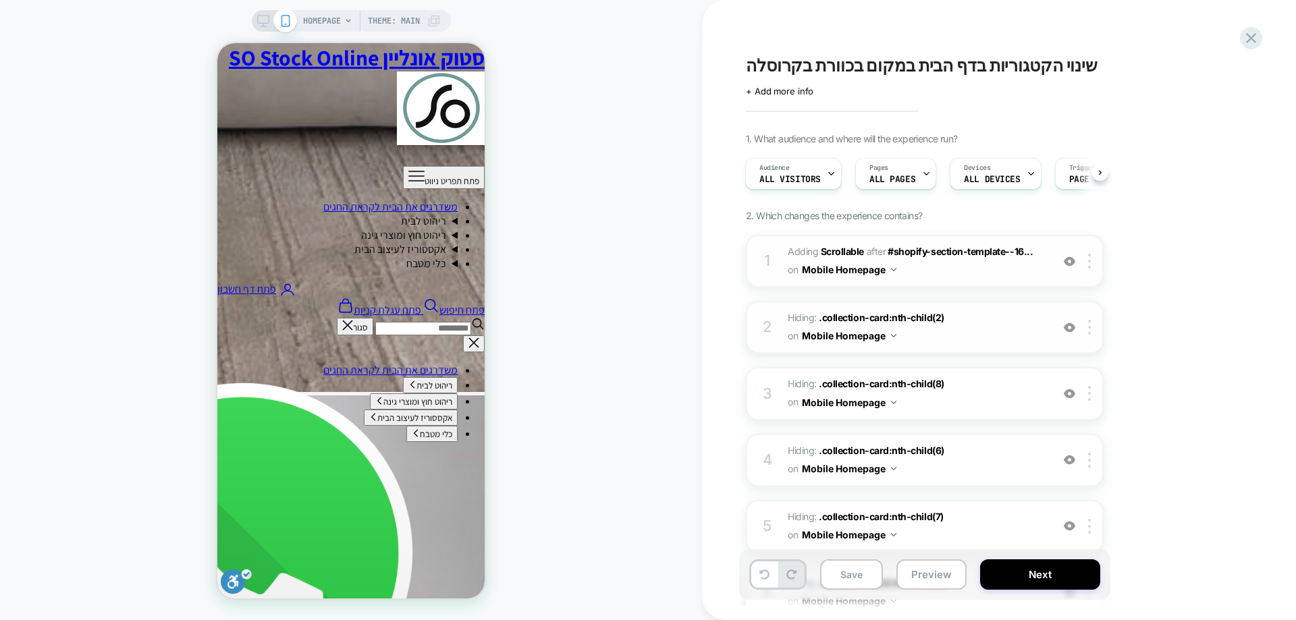
click at [1063, 323] on div at bounding box center [1070, 327] width 22 height 15
click at [1069, 390] on img at bounding box center [1069, 393] width 11 height 11
click at [1065, 464] on img at bounding box center [1069, 459] width 11 height 11
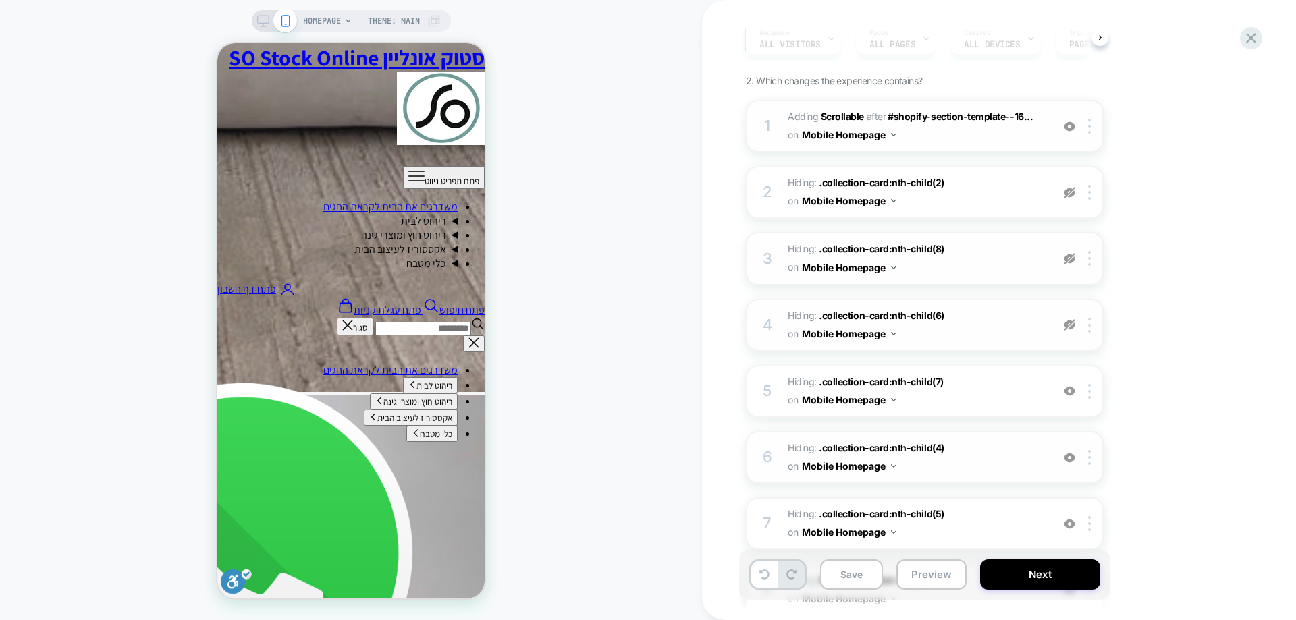
click at [1067, 456] on img at bounding box center [1069, 457] width 11 height 11
click at [1075, 393] on img at bounding box center [1069, 390] width 11 height 11
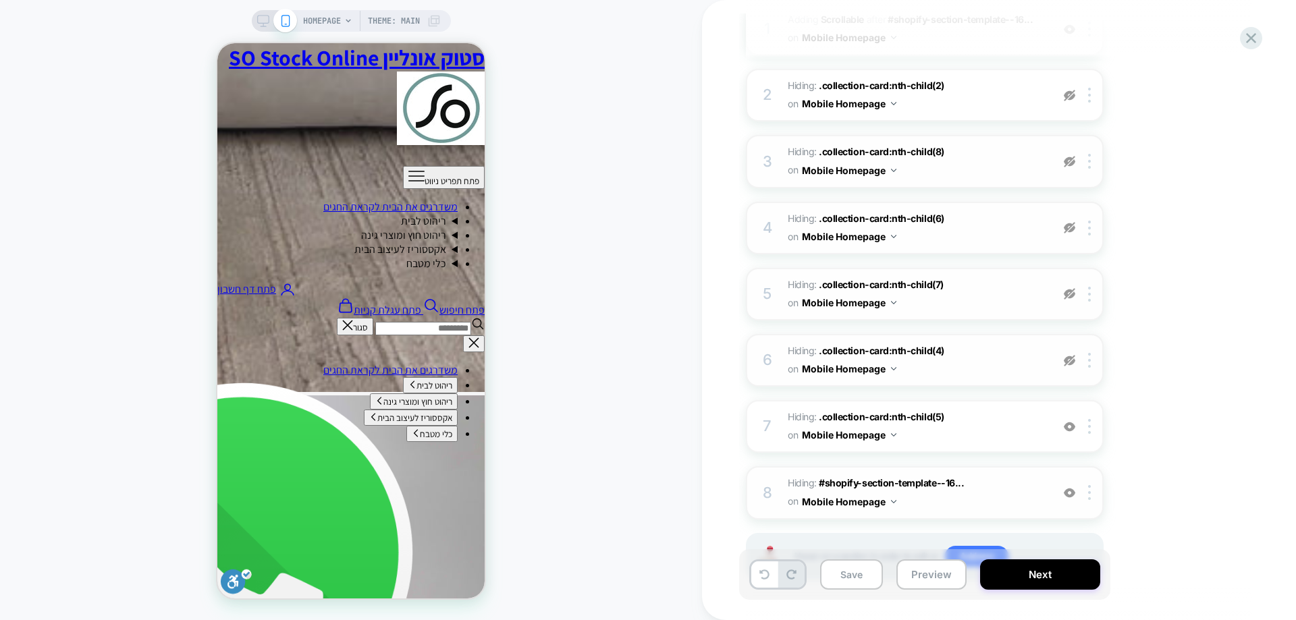
scroll to position [270, 0]
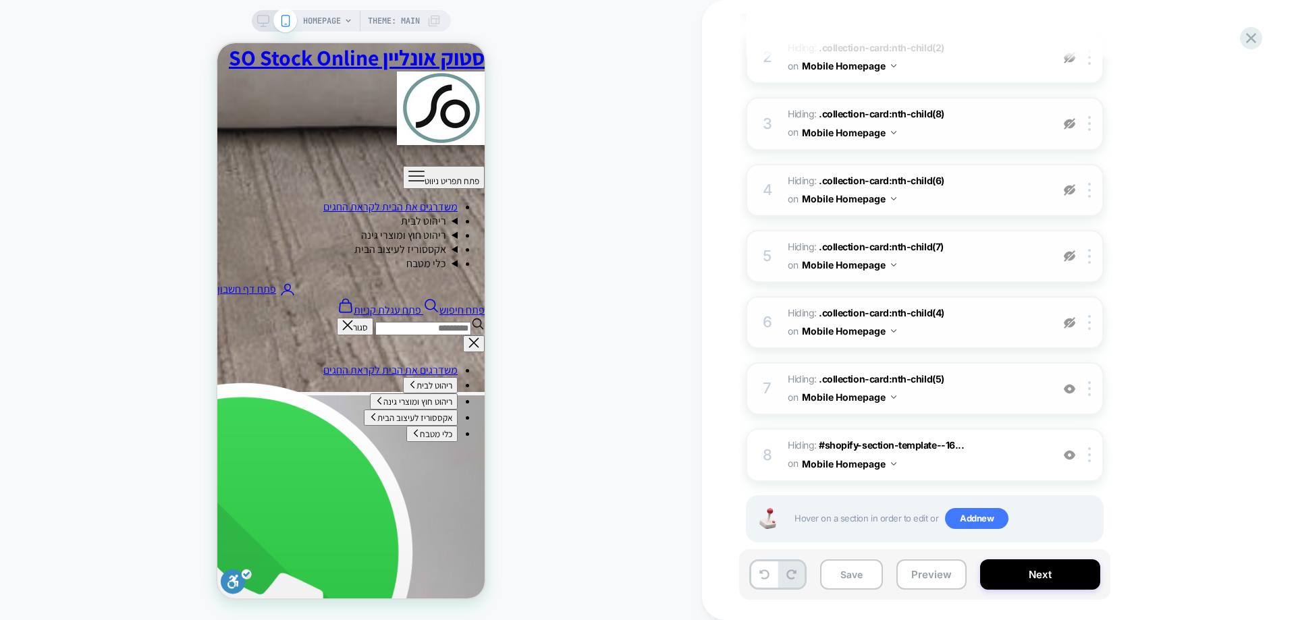
click at [1066, 389] on img at bounding box center [1069, 388] width 11 height 11
click at [1063, 457] on div at bounding box center [1070, 455] width 22 height 15
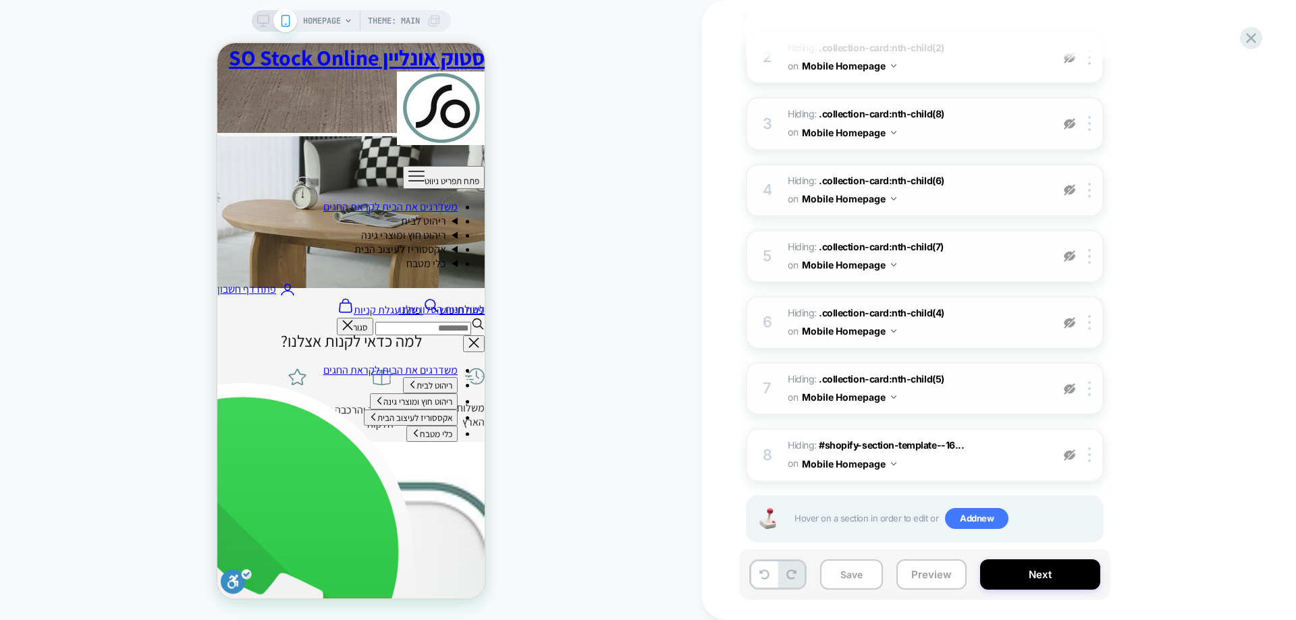
scroll to position [68, 0]
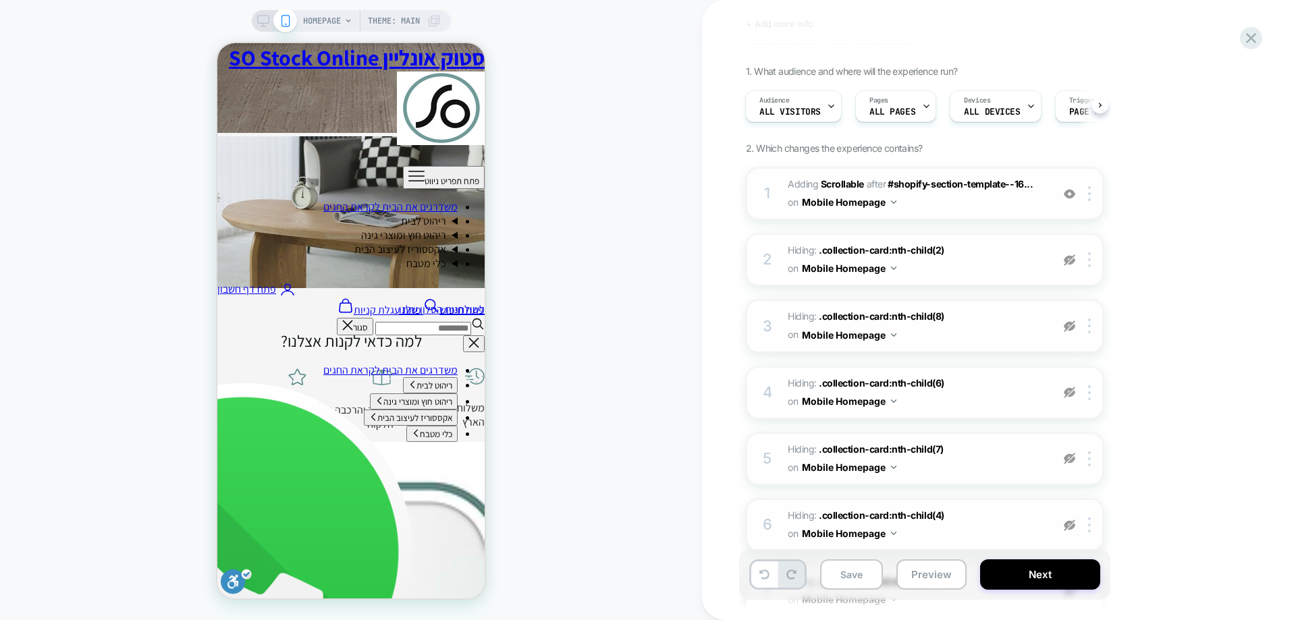
click at [1073, 198] on img at bounding box center [1069, 193] width 11 height 11
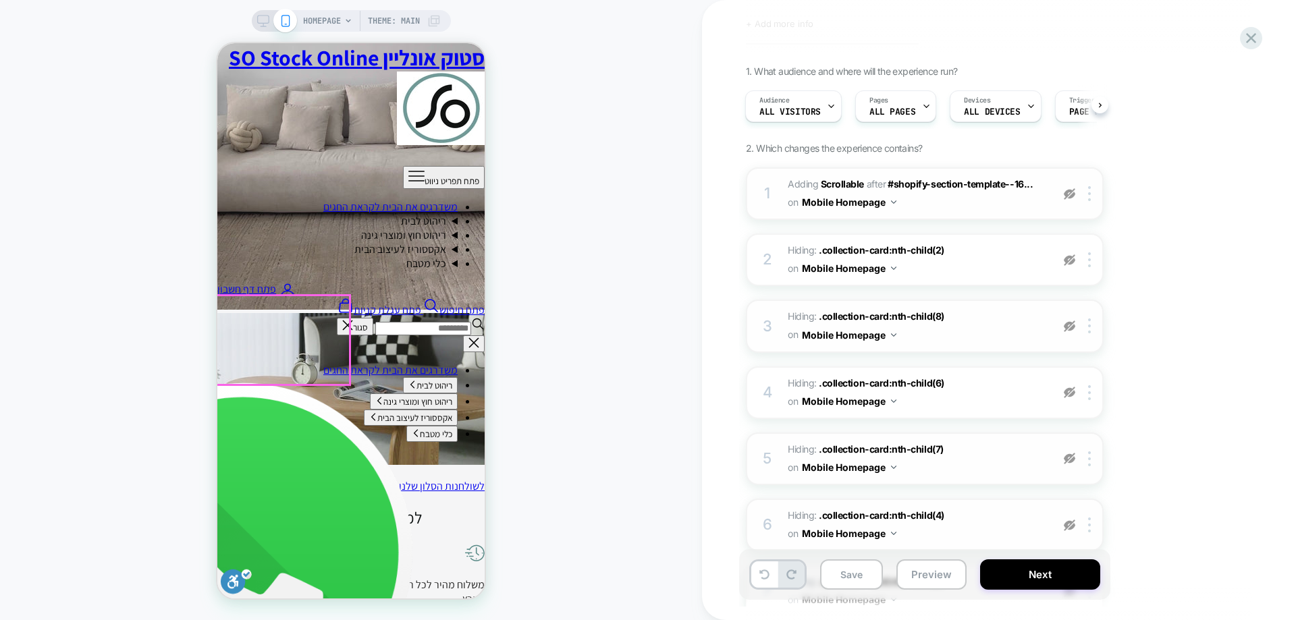
scroll to position [2052, 0]
